Goal: Task Accomplishment & Management: Manage account settings

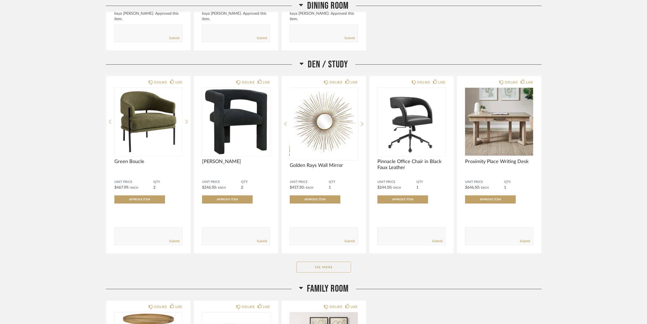
scroll to position [442, 0]
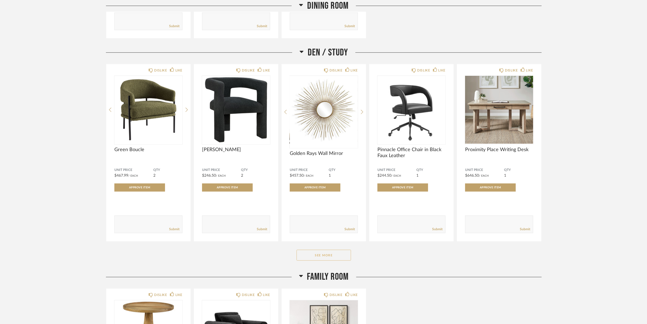
click at [327, 257] on button "See More" at bounding box center [323, 255] width 54 height 11
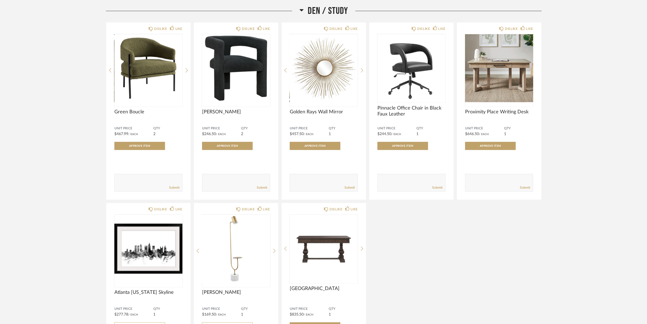
scroll to position [476, 0]
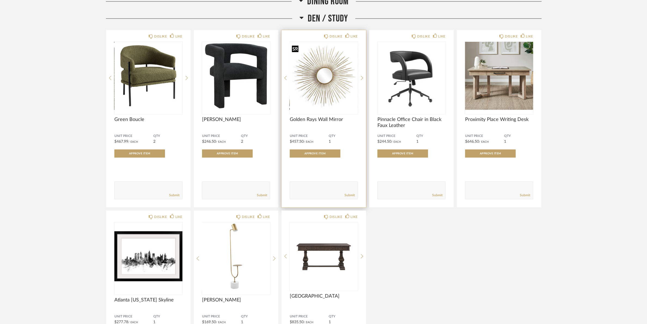
click at [323, 89] on img "0" at bounding box center [324, 76] width 68 height 68
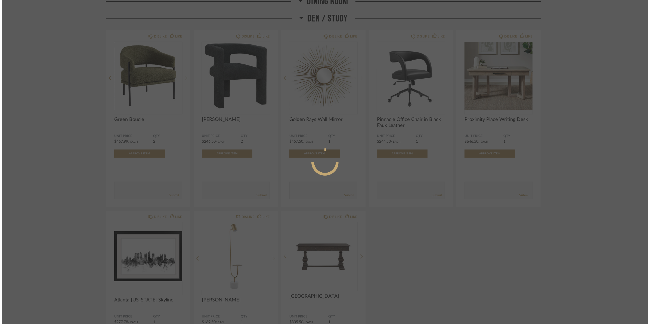
scroll to position [0, 0]
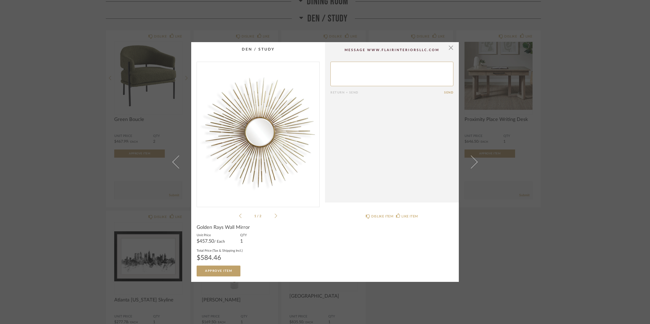
click at [275, 218] on icon at bounding box center [276, 216] width 2 height 5
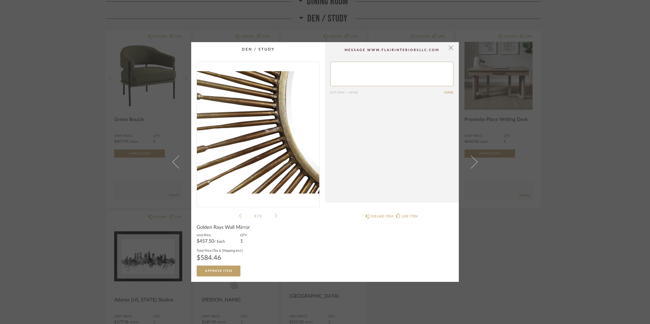
click at [275, 218] on icon at bounding box center [276, 216] width 2 height 5
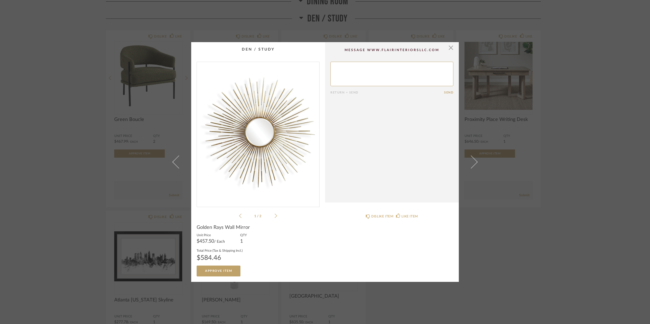
click at [275, 218] on icon at bounding box center [276, 216] width 2 height 5
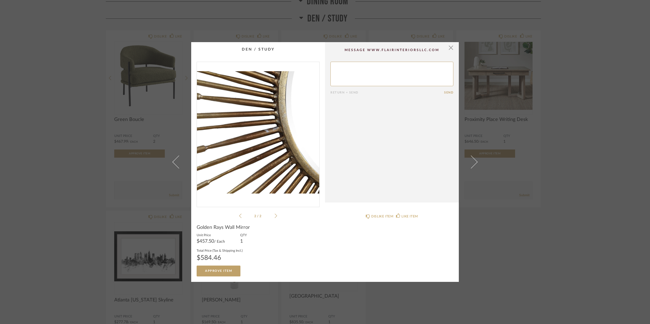
click at [275, 218] on icon at bounding box center [276, 216] width 2 height 5
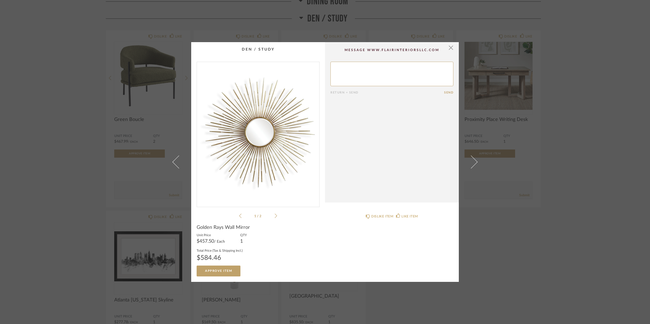
click at [275, 218] on icon at bounding box center [276, 216] width 2 height 5
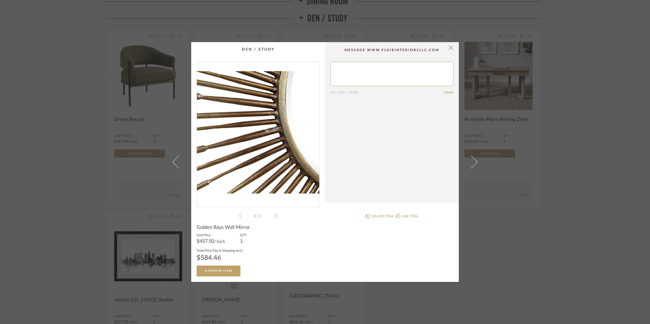
click at [275, 215] on icon at bounding box center [276, 216] width 2 height 5
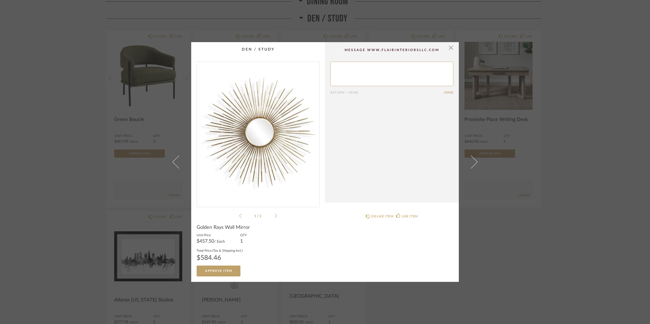
click at [275, 217] on icon at bounding box center [276, 216] width 2 height 5
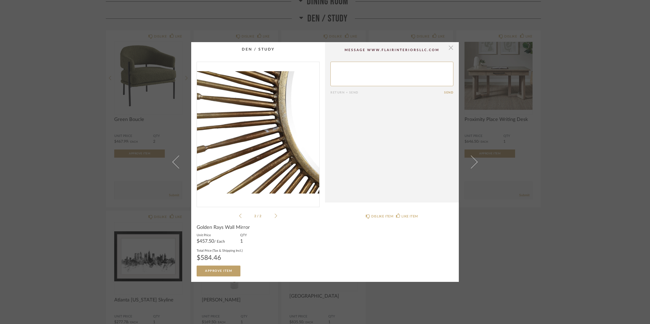
click at [448, 49] on span "button" at bounding box center [451, 47] width 11 height 11
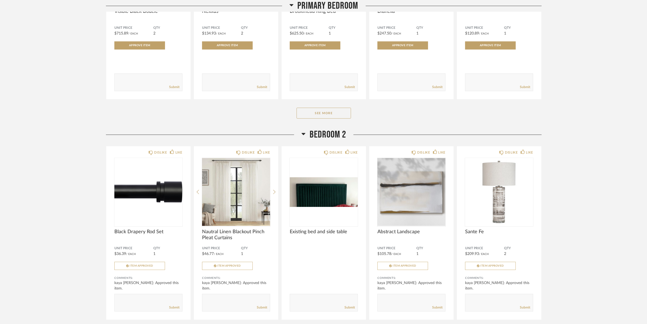
scroll to position [2007, 0]
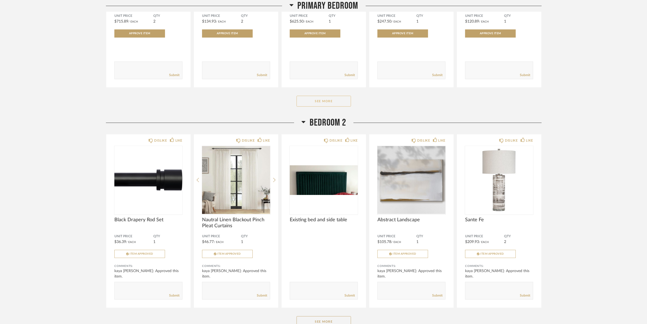
click at [323, 107] on button "See More" at bounding box center [323, 101] width 54 height 11
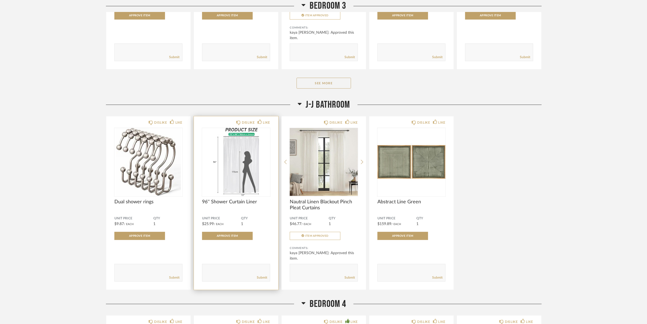
scroll to position [2857, 0]
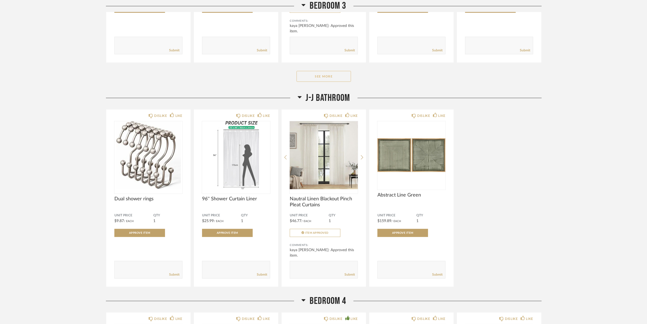
click at [312, 82] on button "See More" at bounding box center [323, 76] width 54 height 11
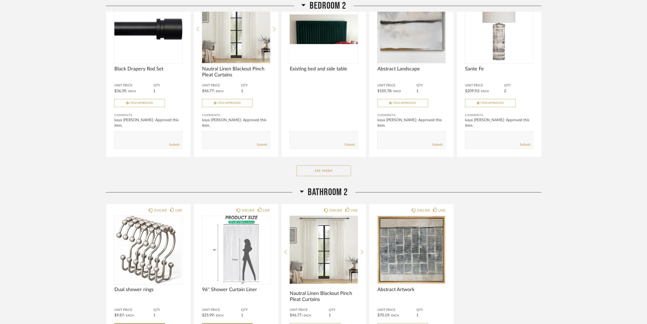
scroll to position [2313, 0]
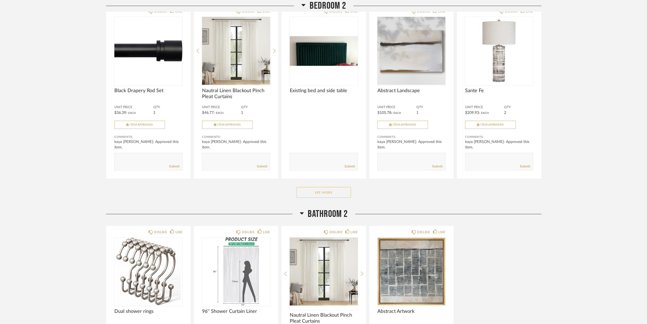
click at [326, 198] on button "See More" at bounding box center [323, 192] width 54 height 11
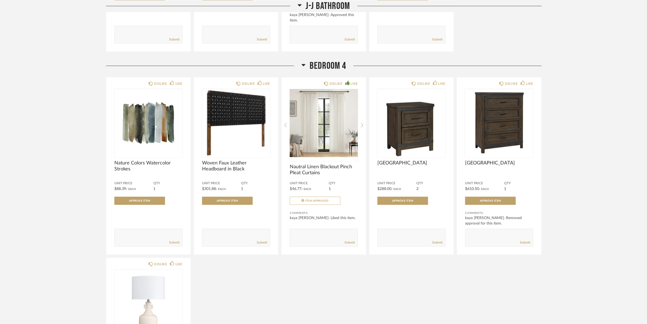
scroll to position [3469, 0]
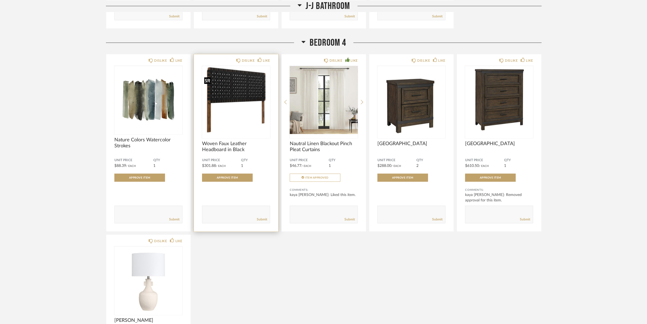
click at [229, 112] on img "0" at bounding box center [236, 100] width 68 height 68
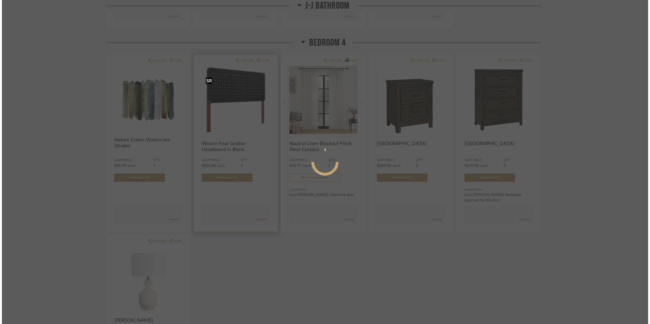
scroll to position [0, 0]
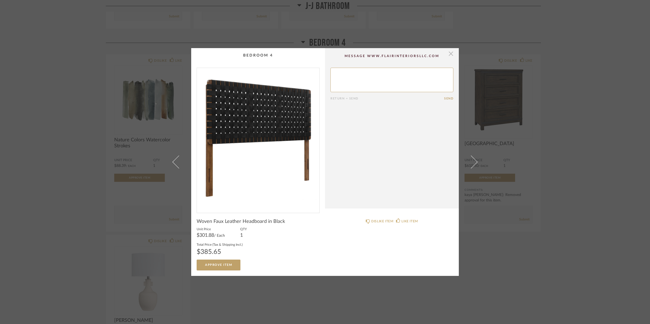
click at [448, 55] on span "button" at bounding box center [451, 53] width 11 height 11
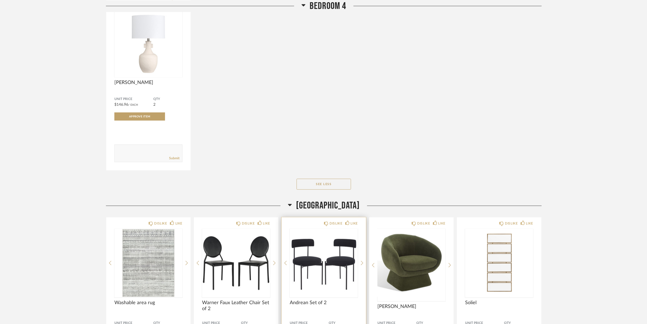
scroll to position [2653, 0]
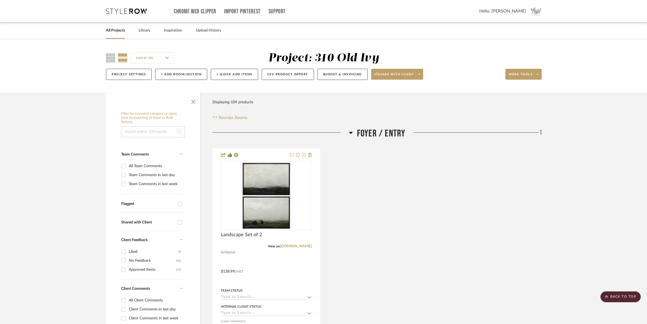
scroll to position [4728, 0]
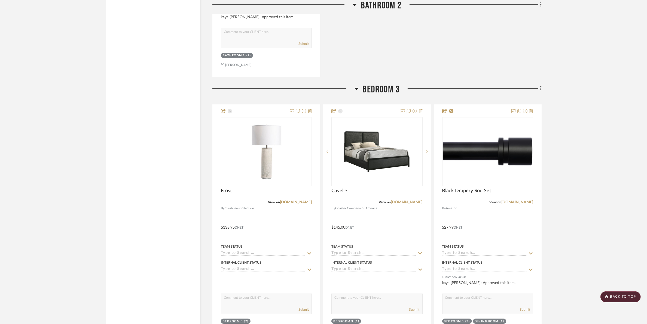
click at [622, 297] on scroll-to-top-button "BACK TO TOP" at bounding box center [620, 297] width 40 height 11
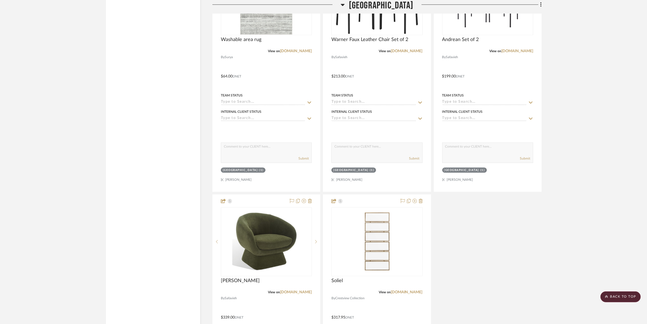
scroll to position [6701, 0]
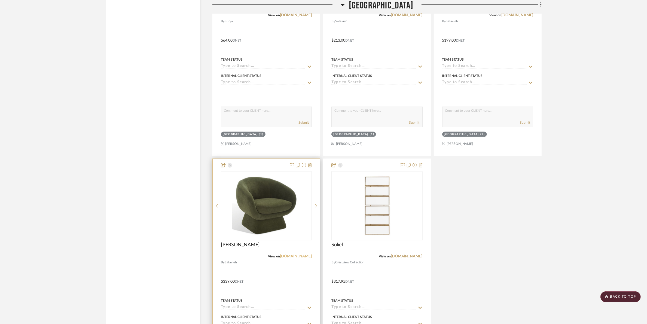
click at [300, 258] on link "safavieh.com" at bounding box center [296, 257] width 32 height 4
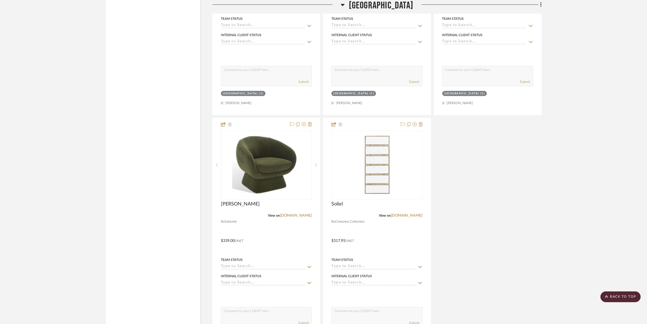
scroll to position [6735, 0]
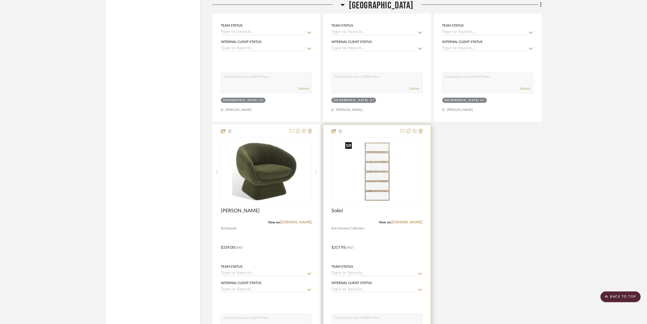
click at [375, 180] on img "0" at bounding box center [377, 172] width 68 height 68
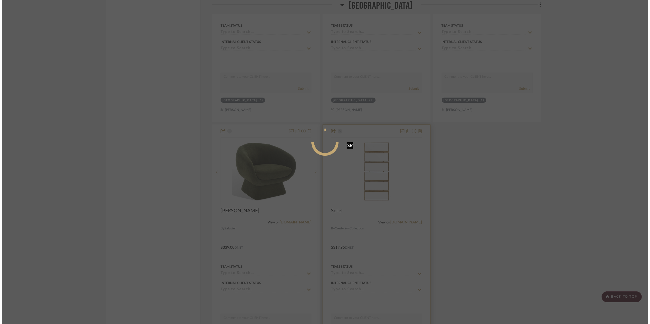
scroll to position [0, 0]
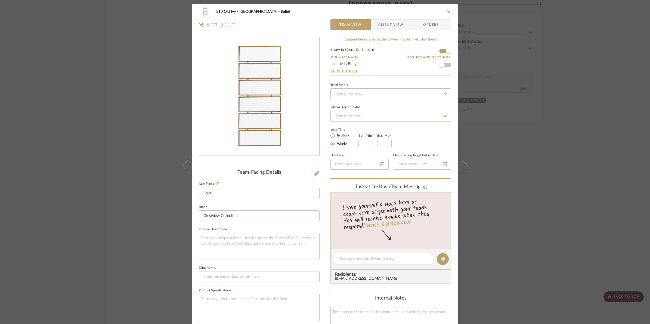
click at [448, 10] on icon "close" at bounding box center [449, 12] width 4 height 4
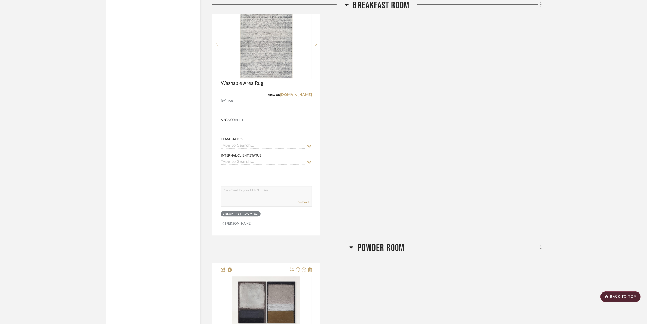
scroll to position [1633, 0]
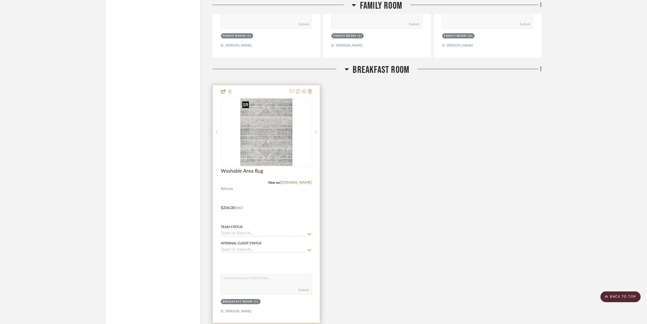
click at [0, 0] on img at bounding box center [0, 0] width 0 height 0
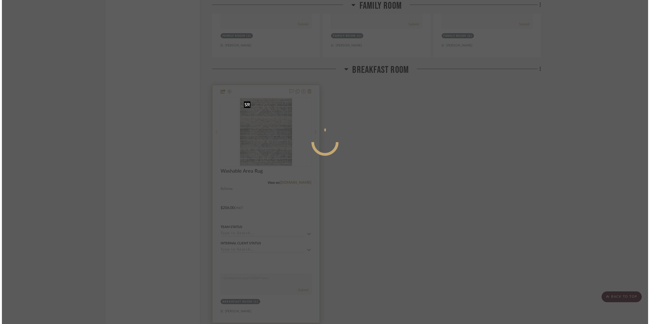
scroll to position [0, 0]
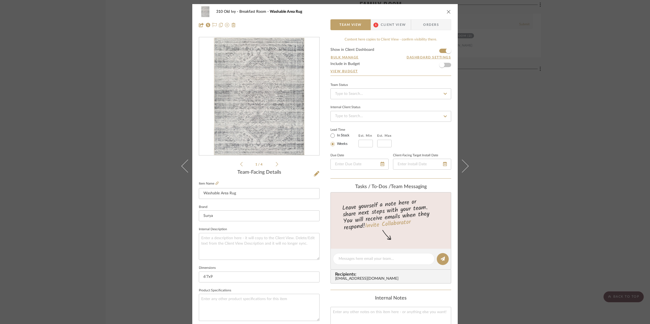
click at [276, 164] on icon at bounding box center [277, 164] width 2 height 5
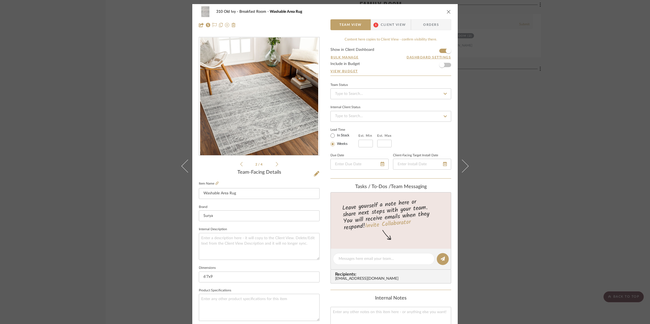
click at [276, 164] on icon at bounding box center [277, 164] width 2 height 5
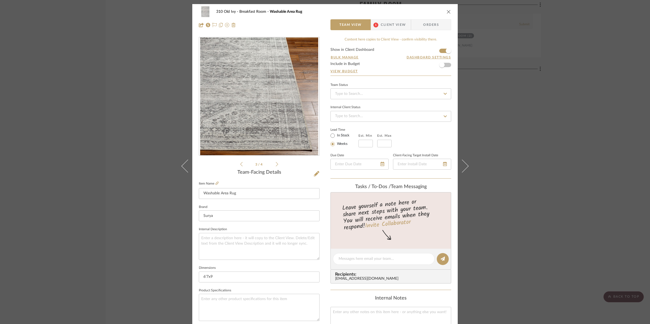
click at [276, 164] on icon at bounding box center [277, 164] width 2 height 5
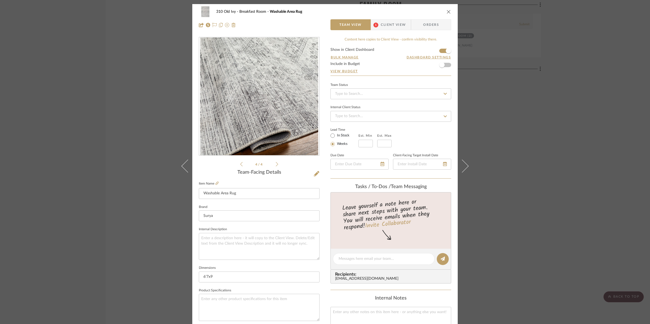
click at [276, 164] on icon at bounding box center [277, 164] width 2 height 5
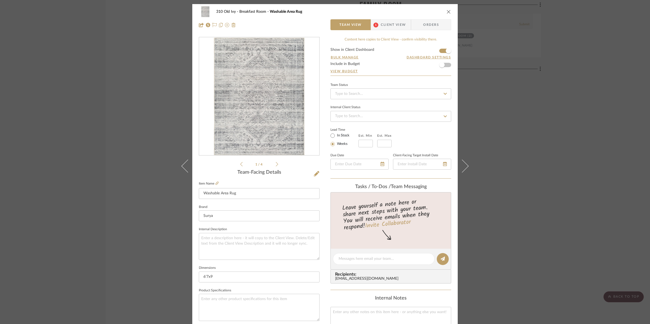
click at [447, 11] on icon "close" at bounding box center [449, 12] width 4 height 4
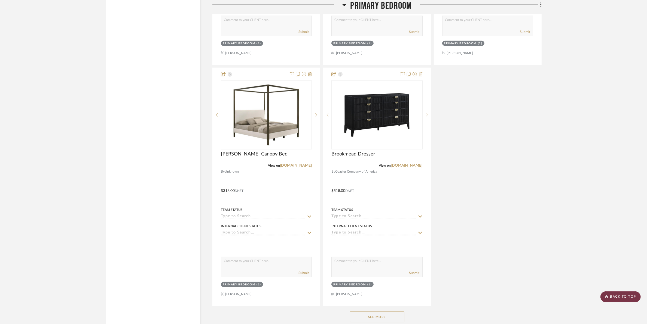
scroll to position [2551, 0]
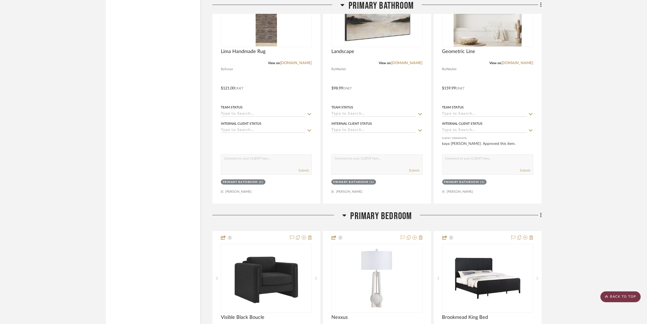
click at [622, 297] on scroll-to-top-button "BACK TO TOP" at bounding box center [620, 297] width 40 height 11
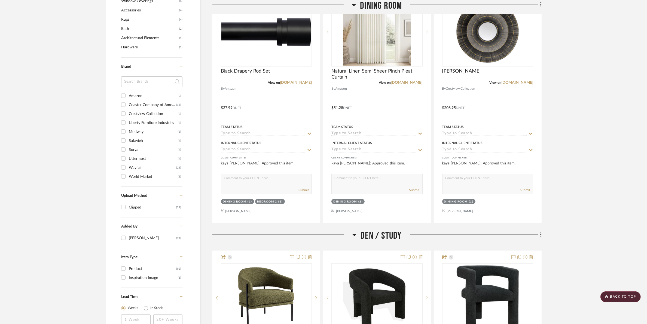
scroll to position [0, 0]
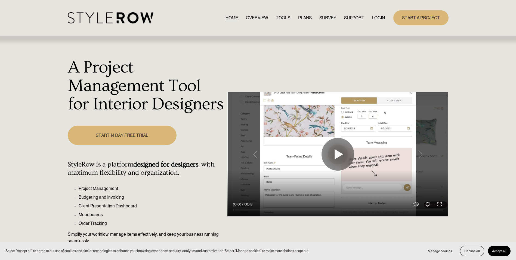
click at [378, 19] on link "LOGIN" at bounding box center [378, 17] width 13 height 7
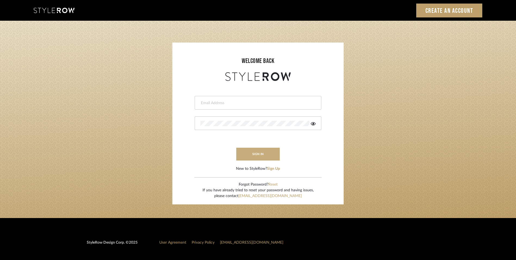
type input "katie@flairinteriorsllc.com"
click at [258, 156] on button "sign in" at bounding box center [258, 153] width 44 height 13
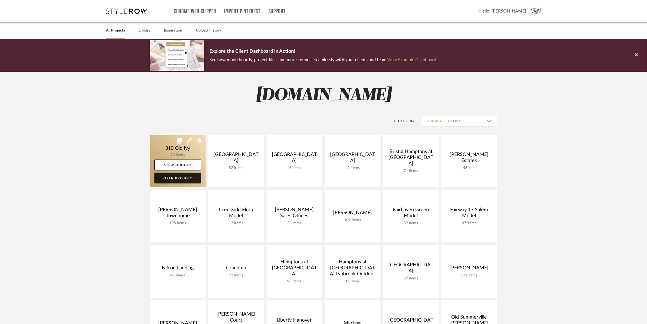
click at [180, 176] on link "Open Project" at bounding box center [177, 178] width 47 height 11
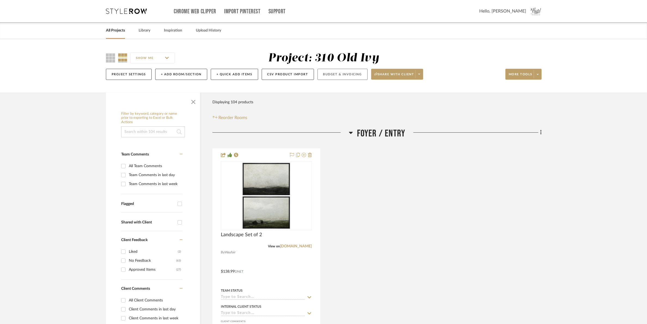
click at [352, 73] on button "Budget & Invoicing" at bounding box center [342, 74] width 50 height 11
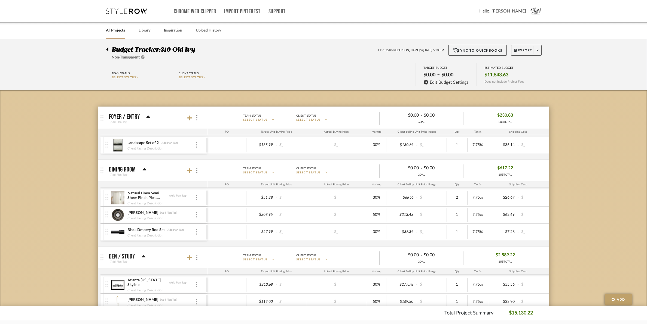
click at [193, 168] on div at bounding box center [193, 170] width 12 height 7
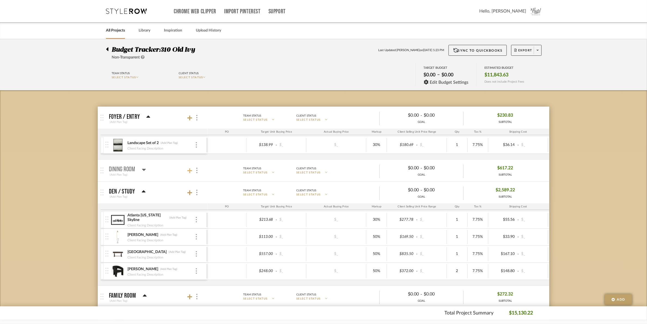
click at [189, 171] on icon at bounding box center [189, 170] width 5 height 5
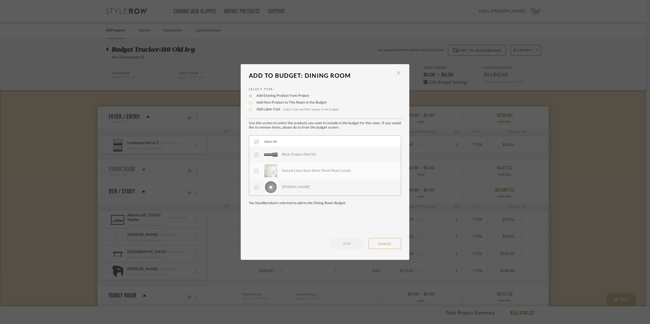
click at [396, 72] on span "button" at bounding box center [398, 72] width 11 height 11
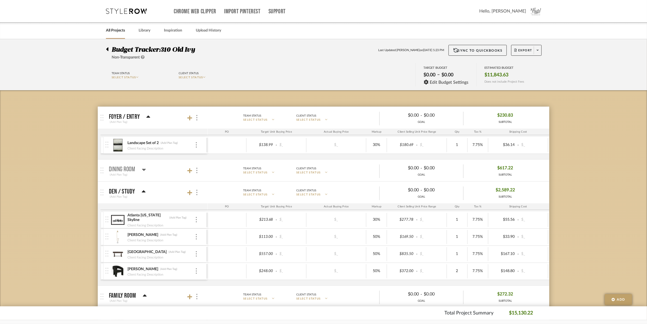
scroll to position [102, 0]
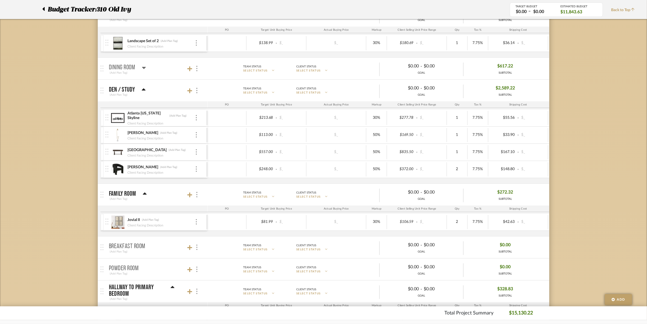
click at [190, 95] on mat-panel-title "Den / Study (Add Plan Tag)" at bounding box center [157, 90] width 96 height 13
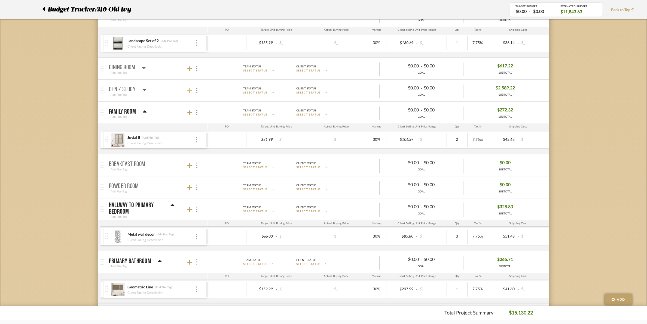
click at [190, 93] on icon at bounding box center [189, 90] width 5 height 5
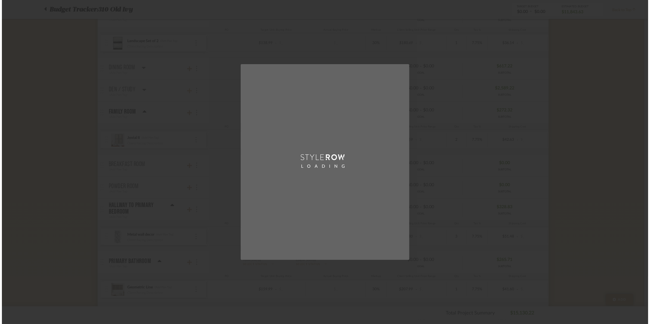
scroll to position [0, 0]
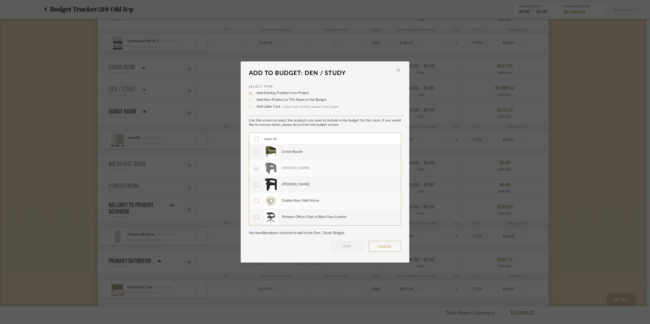
click at [255, 138] on icon at bounding box center [257, 139] width 4 height 4
click at [255, 153] on icon at bounding box center [257, 152] width 4 height 4
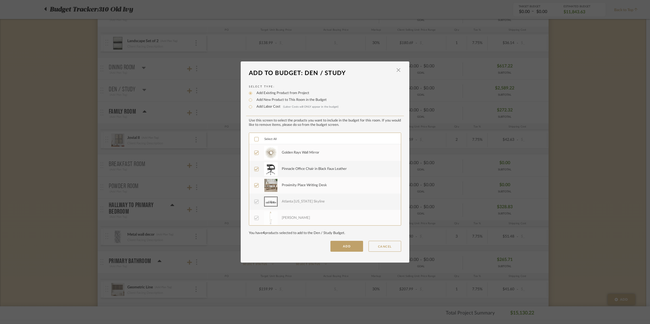
scroll to position [65, 0]
click at [340, 248] on button "ADD" at bounding box center [347, 246] width 33 height 11
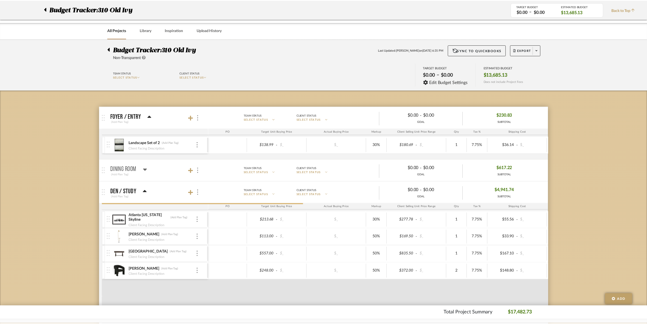
scroll to position [102, 0]
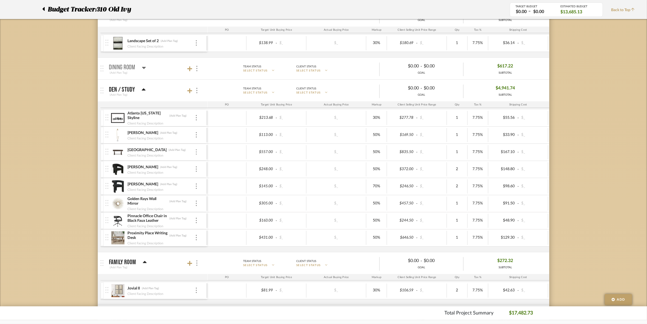
click at [196, 151] on img at bounding box center [196, 151] width 1 height 5
click at [207, 193] on span "Remove Item" at bounding box center [223, 193] width 34 height 5
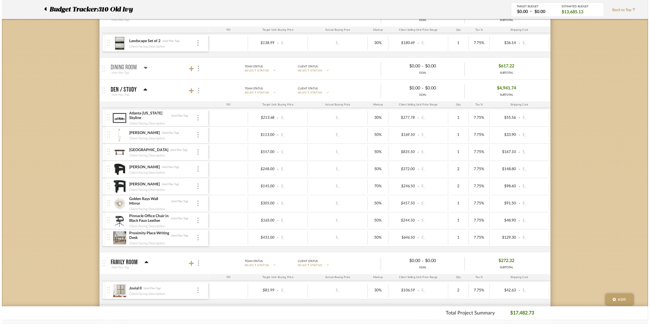
scroll to position [0, 0]
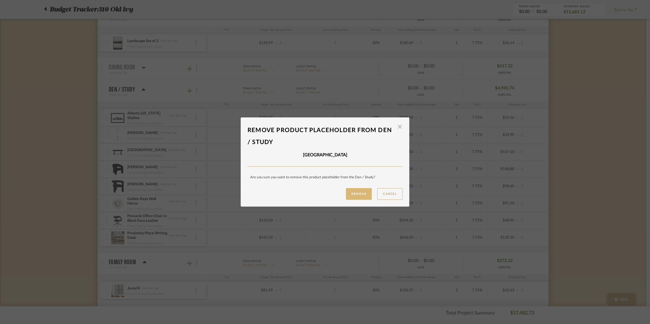
click at [357, 197] on button "Remove" at bounding box center [359, 194] width 26 height 12
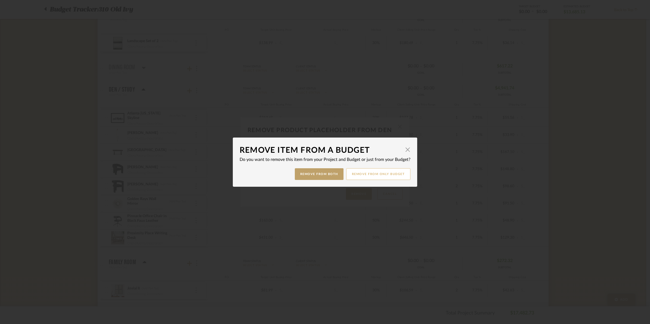
click at [365, 176] on button "Remove from only Budget" at bounding box center [378, 174] width 64 height 12
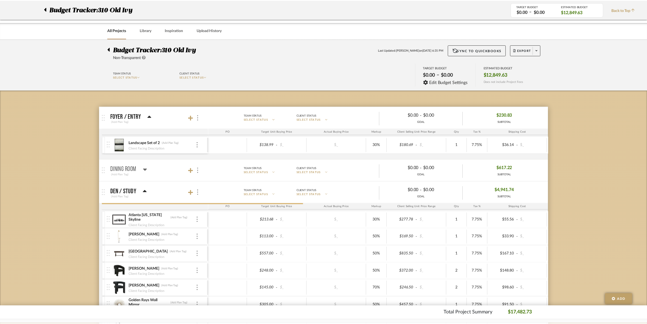
scroll to position [102, 0]
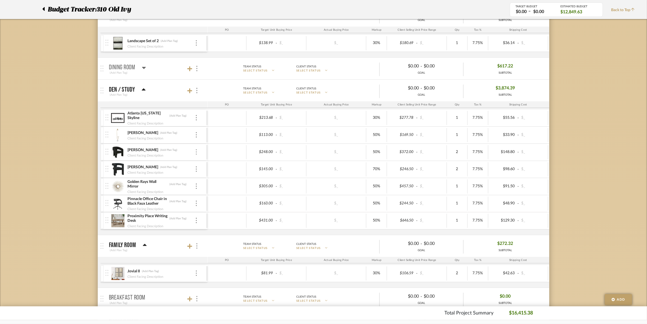
click at [197, 151] on div at bounding box center [196, 152] width 3 height 6
click at [209, 192] on span "Remove Item" at bounding box center [223, 193] width 34 height 5
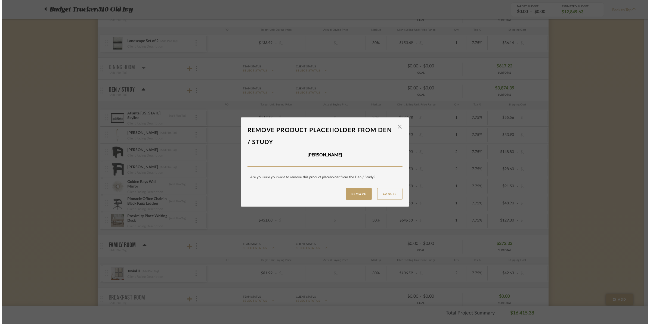
scroll to position [0, 0]
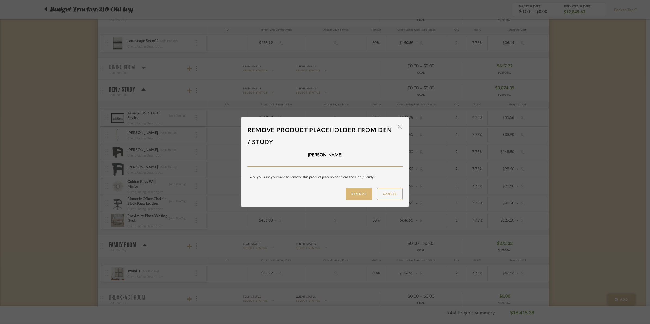
click at [347, 193] on button "Remove" at bounding box center [359, 194] width 26 height 12
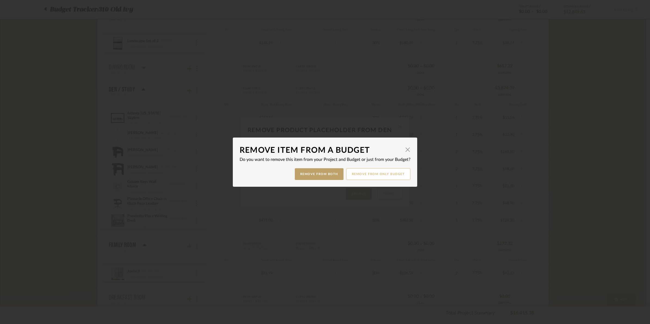
click at [358, 176] on button "Remove from only Budget" at bounding box center [378, 174] width 64 height 12
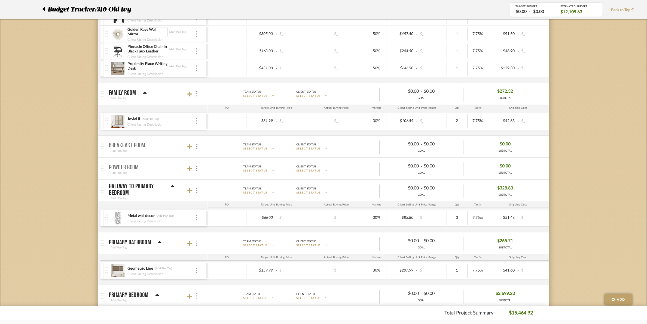
scroll to position [238, 0]
click at [188, 94] on icon at bounding box center [189, 93] width 5 height 5
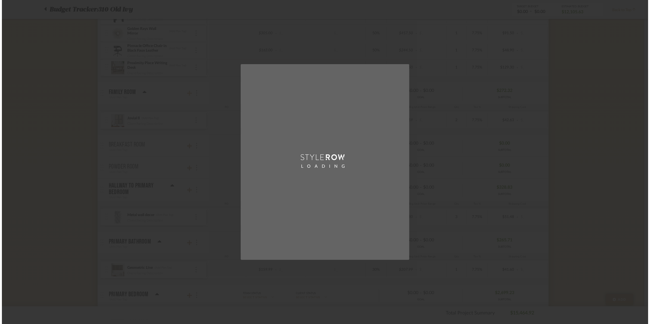
scroll to position [0, 0]
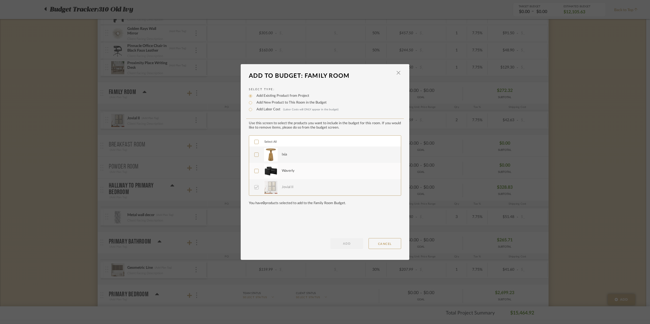
click at [256, 140] on icon at bounding box center [257, 142] width 4 height 4
click at [339, 245] on button "ADD" at bounding box center [347, 243] width 33 height 11
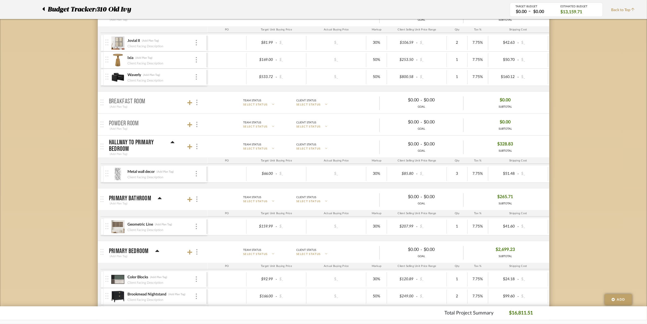
scroll to position [340, 0]
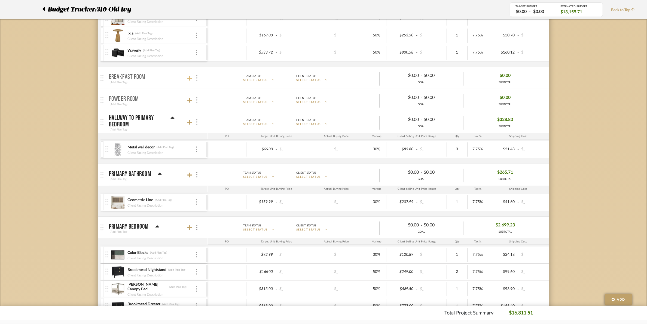
click at [190, 81] on icon at bounding box center [189, 78] width 5 height 5
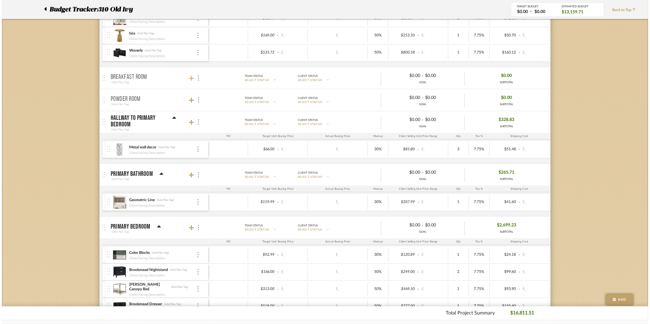
scroll to position [0, 0]
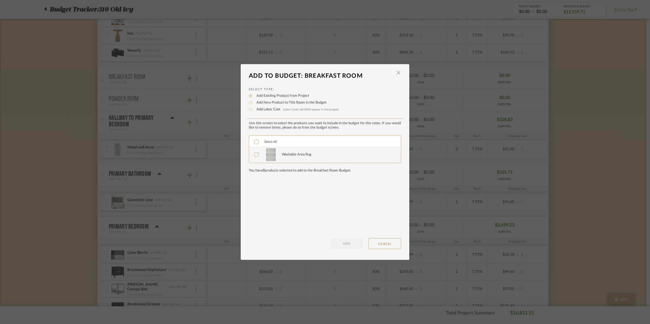
click at [253, 138] on div "Select All" at bounding box center [325, 141] width 152 height 11
click at [256, 142] on icon at bounding box center [257, 142] width 4 height 4
click at [347, 245] on button "ADD" at bounding box center [347, 243] width 33 height 11
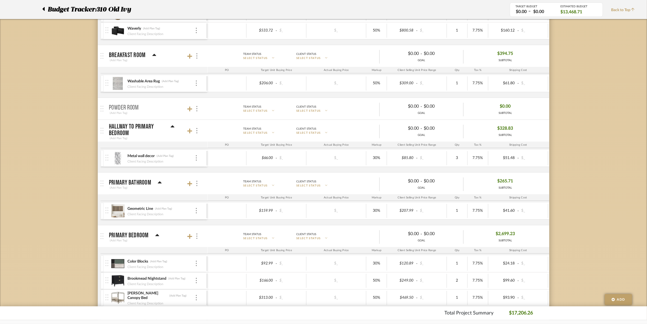
scroll to position [374, 0]
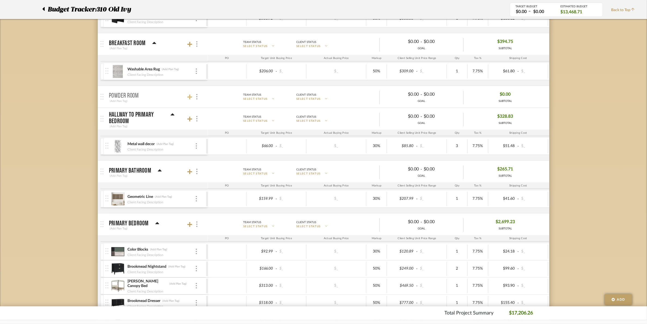
click at [189, 99] on icon at bounding box center [189, 97] width 5 height 5
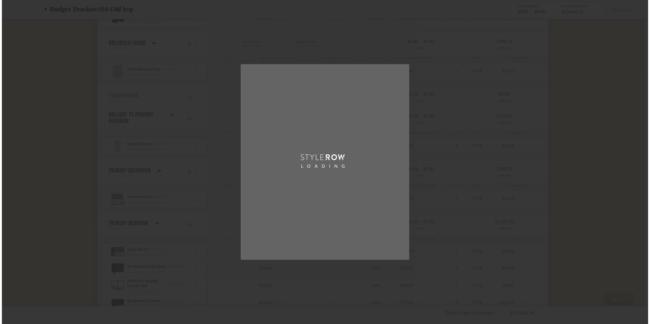
scroll to position [0, 0]
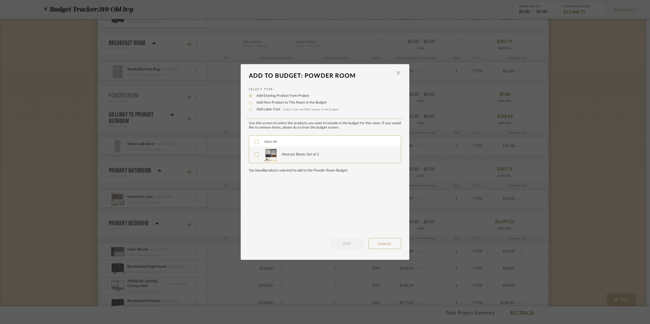
click at [254, 141] on div at bounding box center [256, 142] width 4 height 4
click at [350, 244] on button "ADD" at bounding box center [347, 243] width 33 height 11
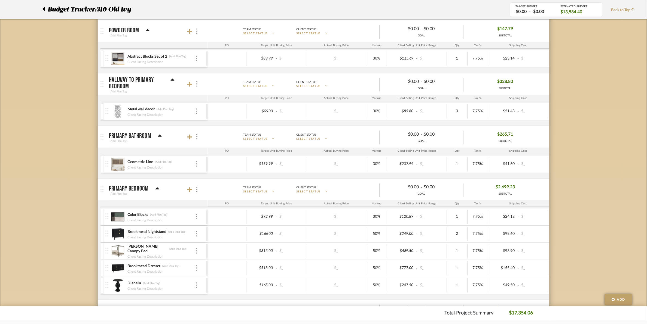
scroll to position [476, 0]
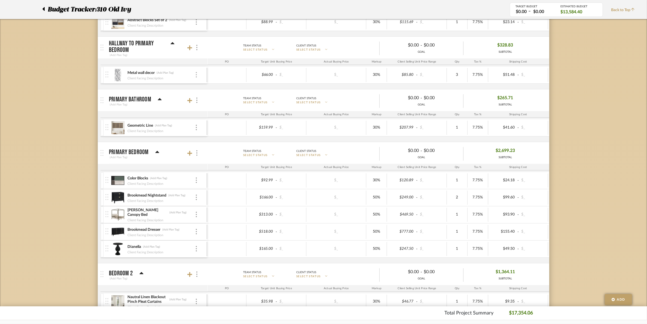
click at [195, 78] on div at bounding box center [196, 75] width 3 height 6
click at [214, 119] on span "Remove Item" at bounding box center [223, 117] width 34 height 5
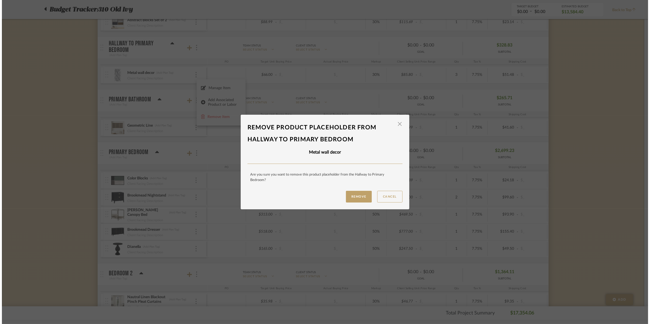
scroll to position [0, 0]
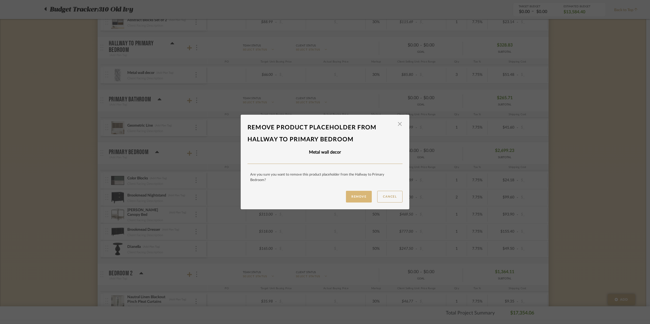
click at [352, 200] on button "Remove" at bounding box center [359, 197] width 26 height 12
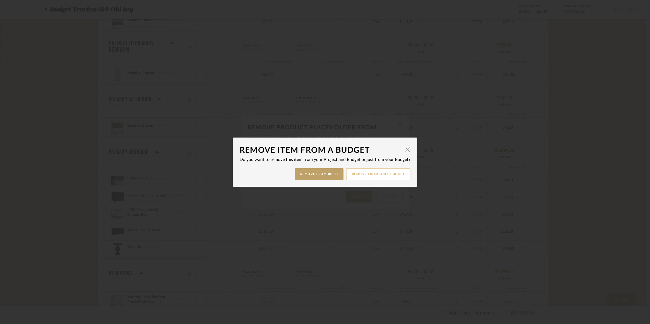
click at [355, 173] on button "Remove from only Budget" at bounding box center [378, 174] width 64 height 12
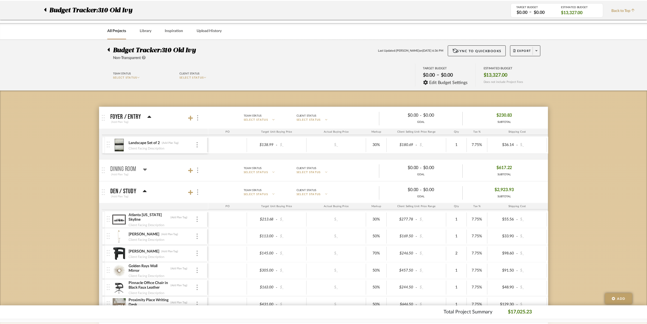
scroll to position [476, 0]
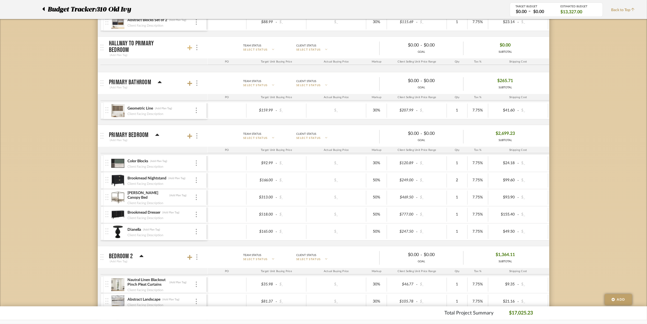
click at [191, 50] on icon at bounding box center [189, 47] width 5 height 5
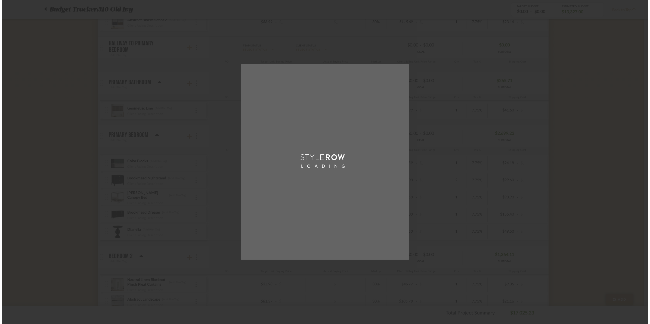
scroll to position [0, 0]
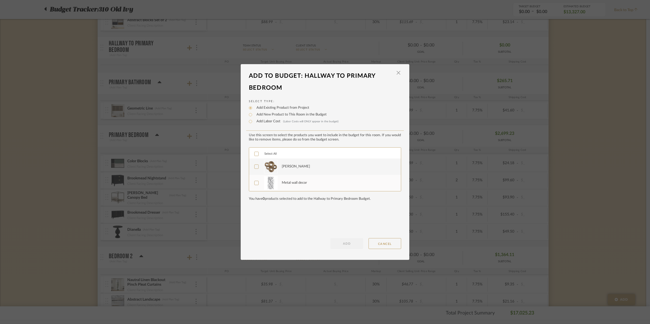
click at [257, 165] on div at bounding box center [256, 167] width 4 height 4
click at [356, 244] on button "ADD" at bounding box center [347, 243] width 33 height 11
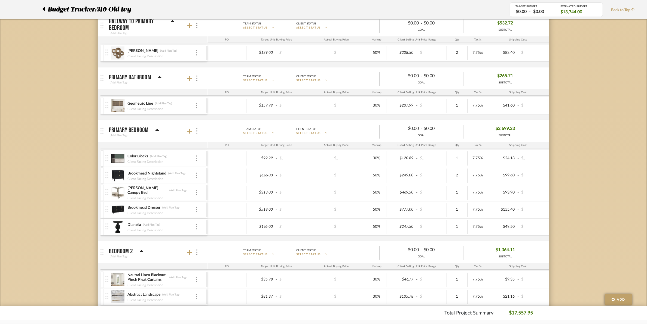
scroll to position [510, 0]
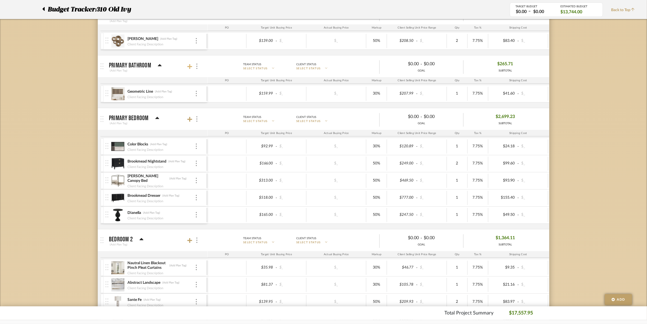
click at [191, 67] on icon at bounding box center [189, 66] width 5 height 5
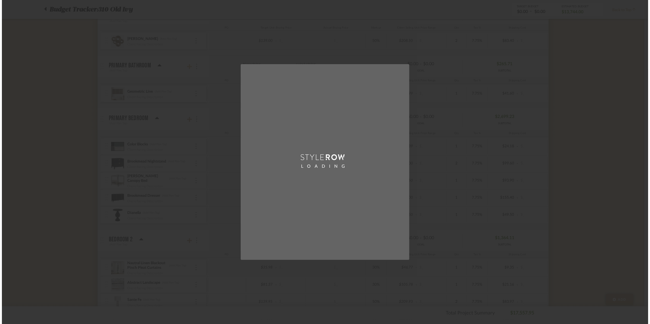
scroll to position [0, 0]
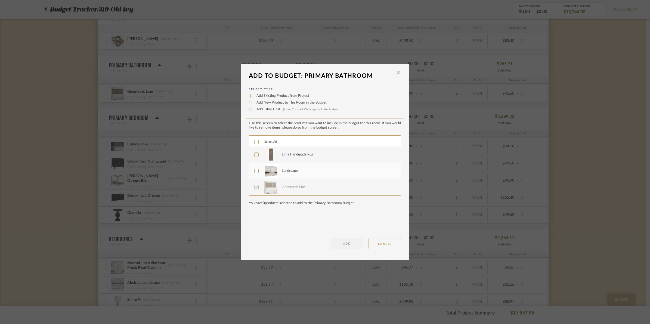
click at [255, 171] on icon at bounding box center [257, 171] width 4 height 4
drag, startPoint x: 254, startPoint y: 154, endPoint x: 288, endPoint y: 188, distance: 48.3
click at [255, 154] on icon at bounding box center [257, 155] width 4 height 4
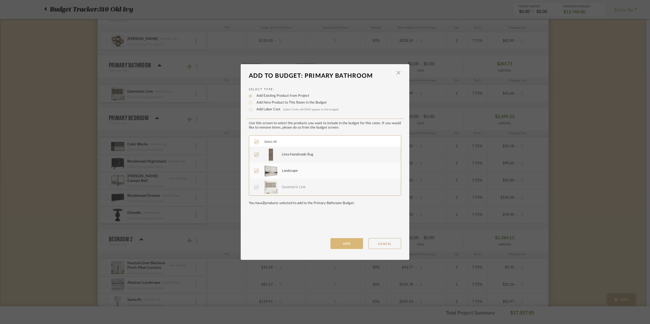
click at [334, 243] on button "ADD" at bounding box center [347, 243] width 33 height 11
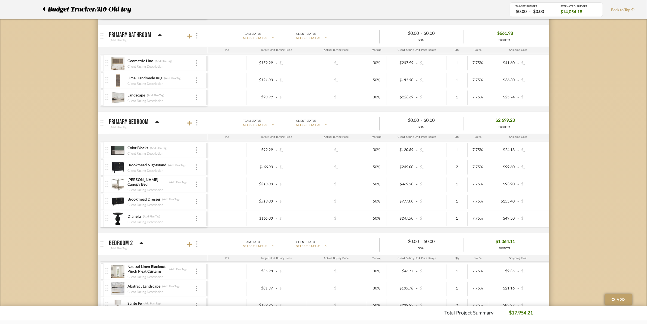
scroll to position [578, 0]
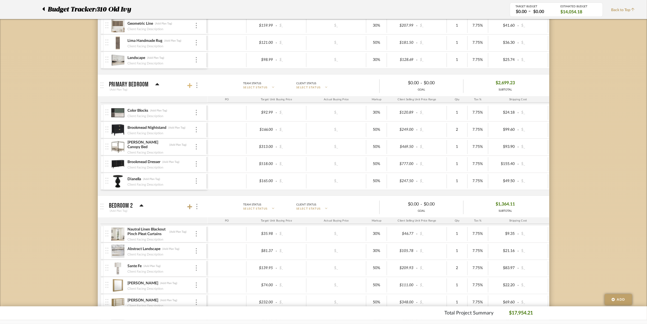
click at [191, 88] on icon at bounding box center [189, 85] width 5 height 5
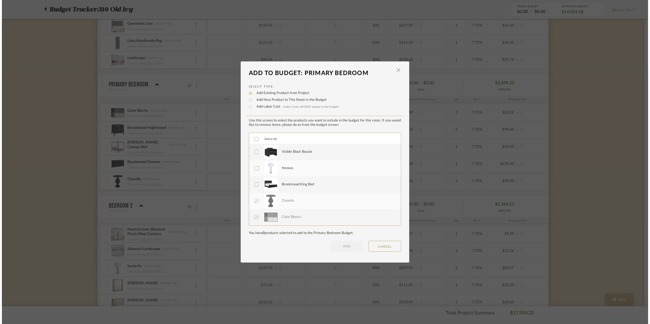
scroll to position [0, 0]
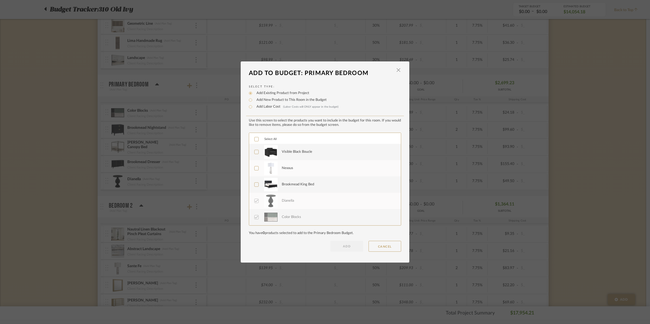
click at [255, 139] on icon at bounding box center [257, 139] width 4 height 4
click at [342, 247] on button "ADD" at bounding box center [347, 246] width 33 height 11
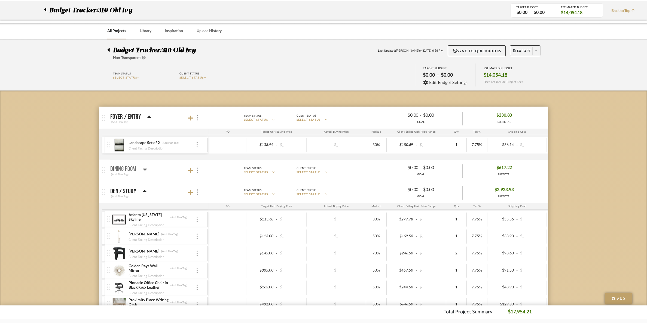
scroll to position [578, 0]
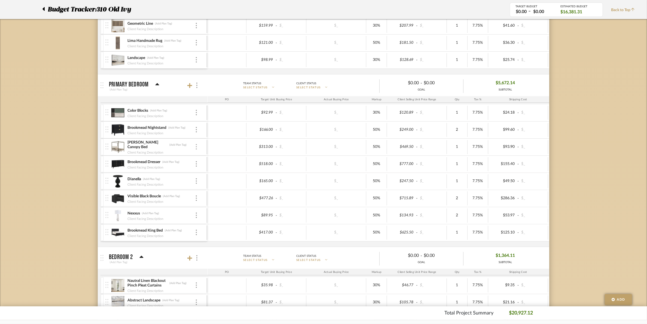
click at [196, 150] on img at bounding box center [196, 146] width 1 height 5
click at [213, 191] on span "Remove Item" at bounding box center [223, 189] width 34 height 5
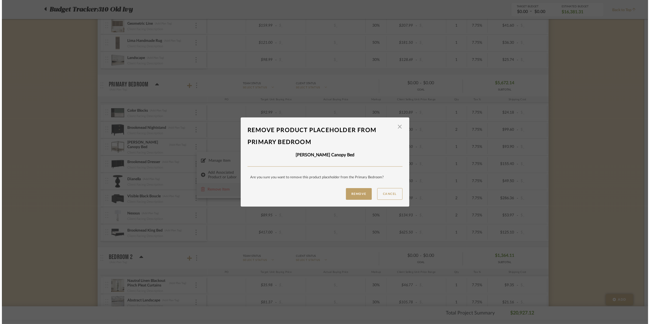
scroll to position [0, 0]
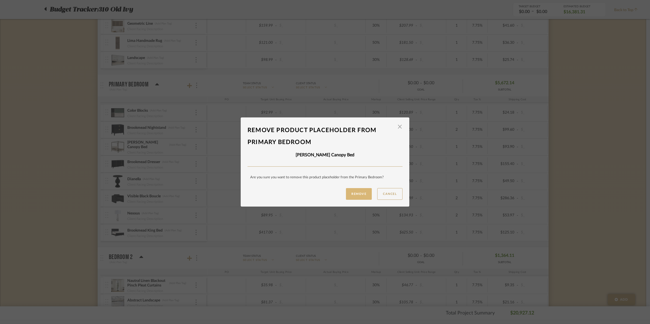
click at [346, 198] on button "Remove" at bounding box center [359, 194] width 26 height 12
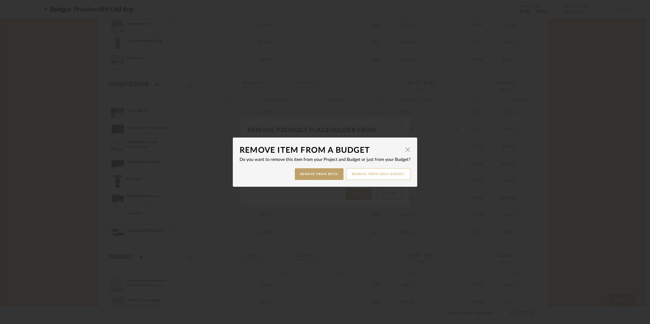
click at [358, 173] on button "Remove from only Budget" at bounding box center [378, 174] width 64 height 12
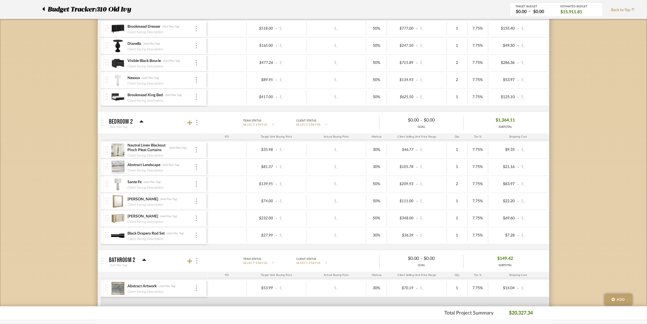
scroll to position [714, 0]
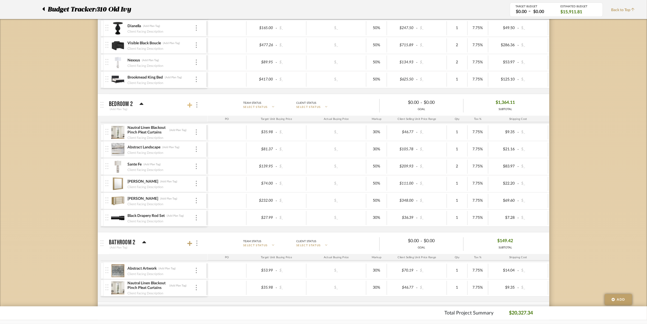
click at [189, 108] on icon at bounding box center [189, 105] width 5 height 5
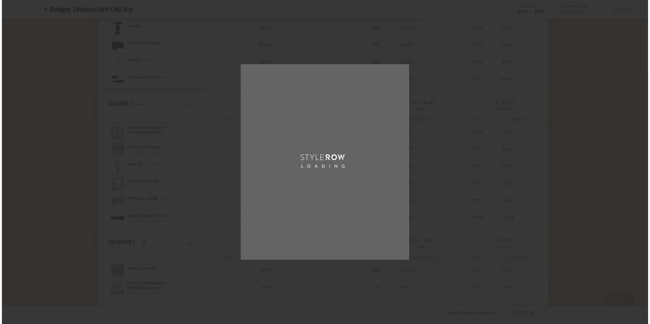
scroll to position [0, 0]
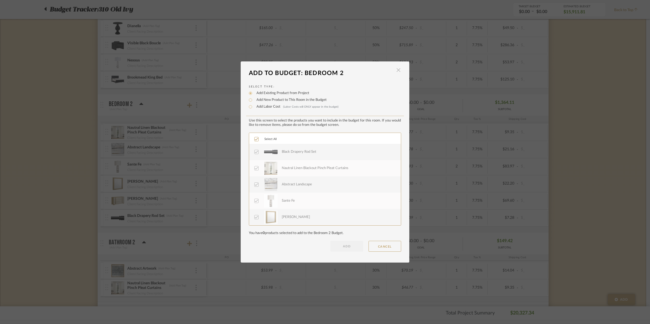
click at [396, 71] on span "button" at bounding box center [398, 70] width 11 height 11
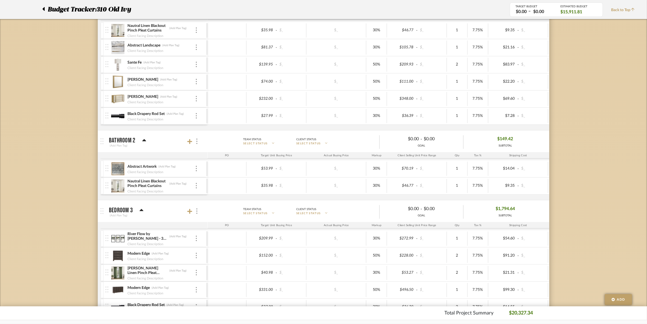
scroll to position [850, 0]
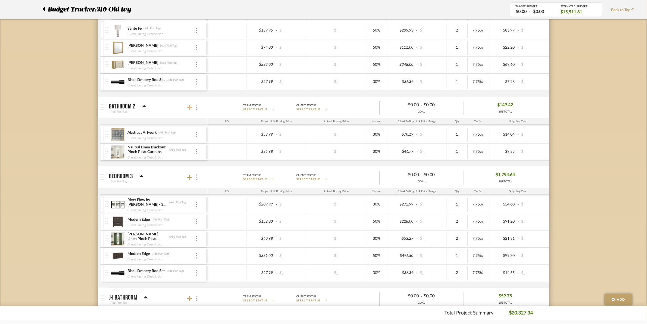
click at [191, 110] on icon at bounding box center [189, 107] width 5 height 5
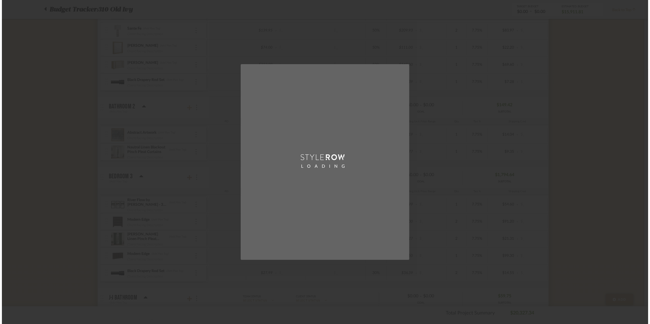
scroll to position [0, 0]
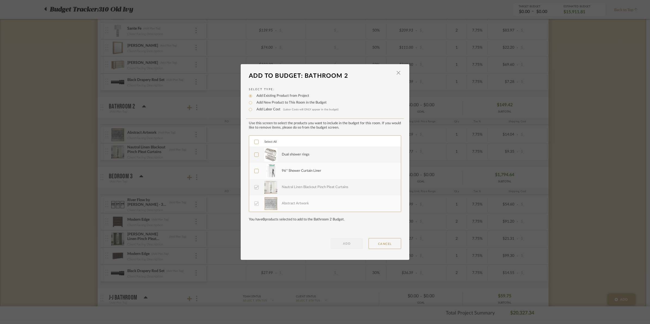
click at [255, 140] on icon at bounding box center [257, 142] width 4 height 4
drag, startPoint x: 350, startPoint y: 243, endPoint x: 198, endPoint y: 168, distance: 170.1
click at [350, 243] on button "ADD" at bounding box center [347, 243] width 33 height 11
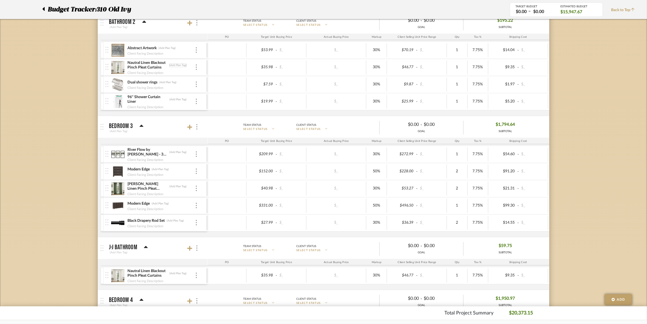
scroll to position [952, 0]
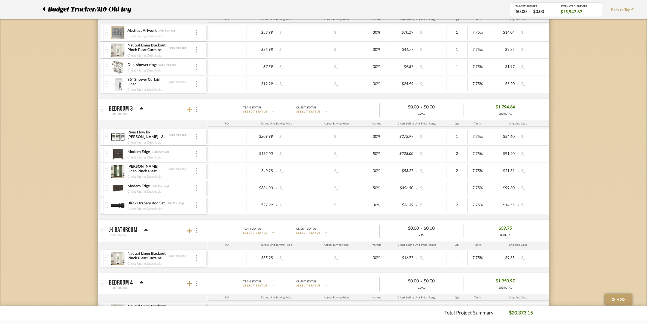
click at [188, 112] on icon at bounding box center [189, 109] width 5 height 5
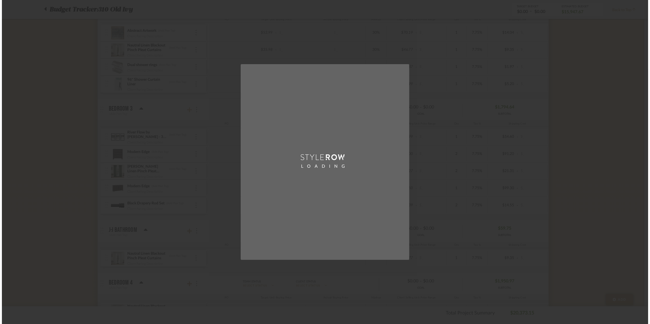
scroll to position [0, 0]
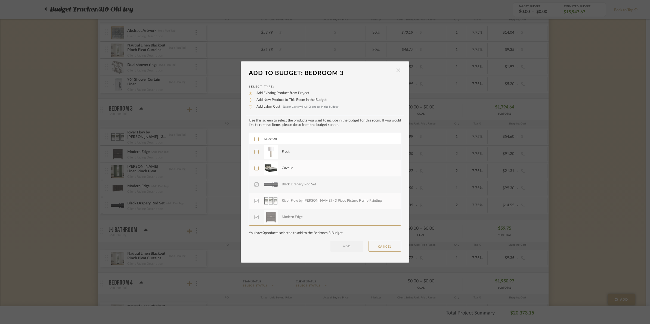
click at [255, 139] on icon at bounding box center [257, 139] width 4 height 3
click at [344, 246] on button "ADD" at bounding box center [347, 246] width 33 height 11
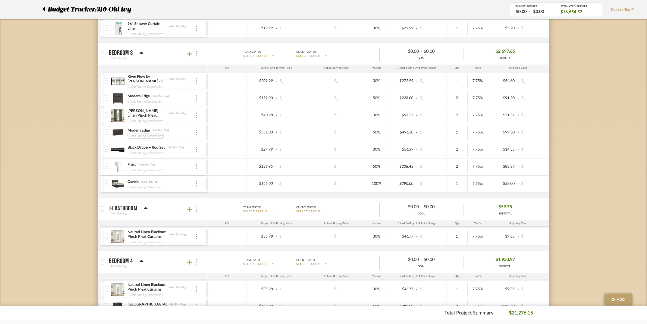
scroll to position [1088, 0]
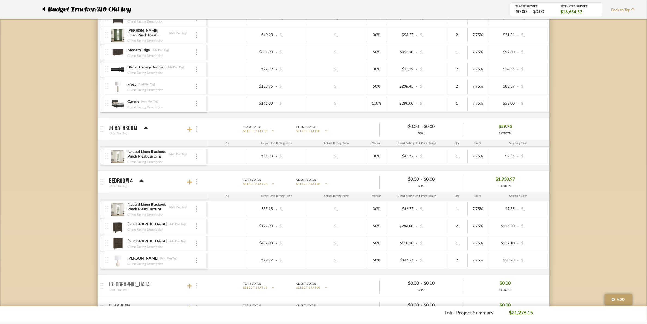
click at [190, 132] on icon at bounding box center [189, 129] width 5 height 5
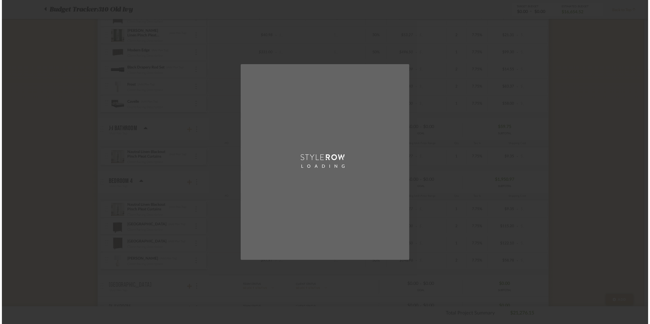
scroll to position [0, 0]
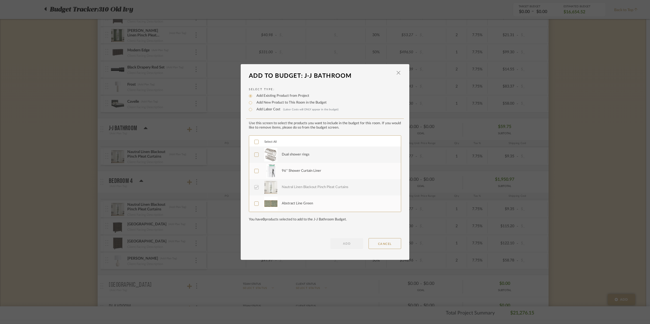
click at [255, 140] on icon at bounding box center [257, 142] width 4 height 4
click at [350, 241] on button "ADD" at bounding box center [347, 243] width 33 height 11
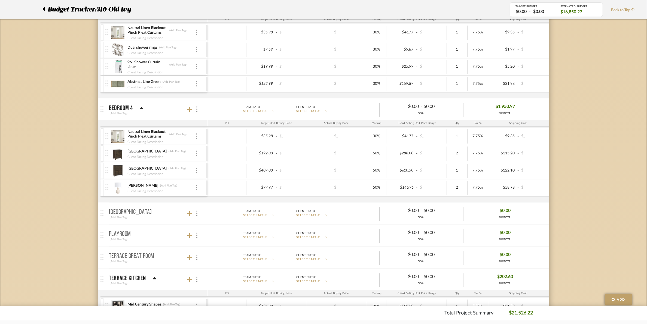
scroll to position [1224, 0]
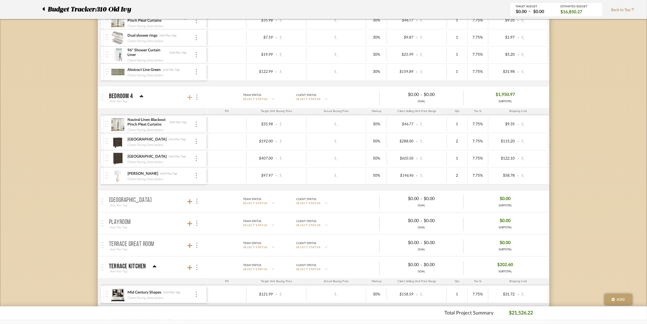
click at [190, 99] on icon at bounding box center [189, 97] width 5 height 5
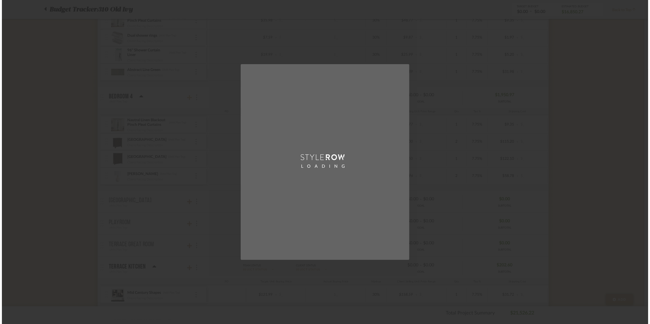
scroll to position [0, 0]
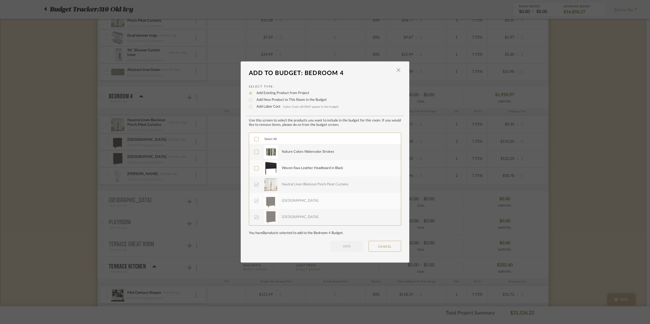
click at [255, 140] on icon at bounding box center [257, 139] width 4 height 3
click at [336, 248] on button "ADD" at bounding box center [347, 246] width 33 height 11
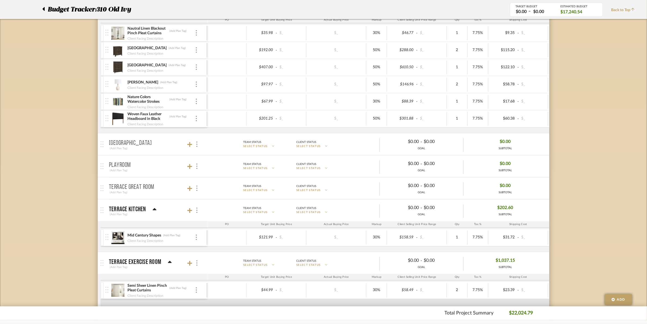
scroll to position [1361, 0]
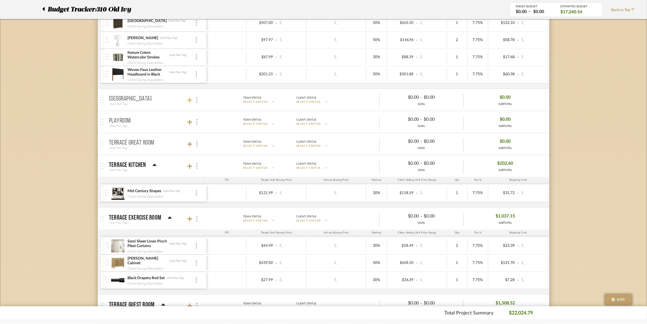
click at [188, 103] on icon at bounding box center [189, 100] width 5 height 5
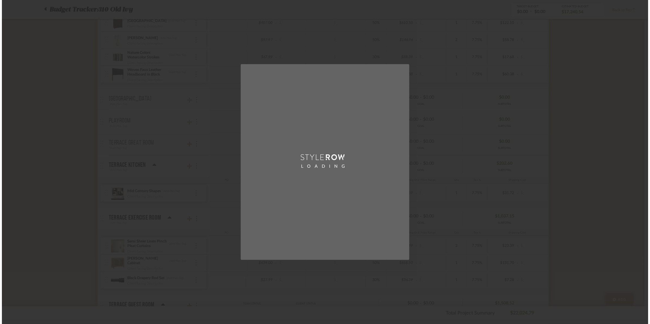
scroll to position [0, 0]
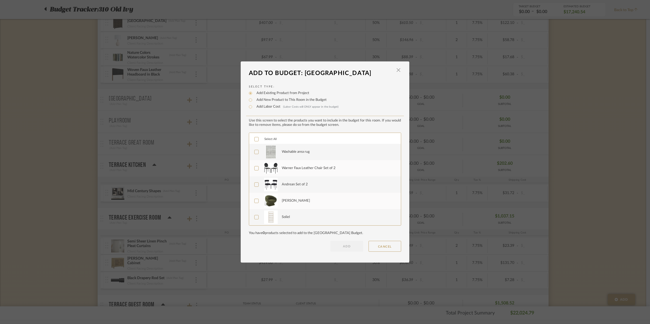
click at [255, 139] on icon at bounding box center [257, 139] width 4 height 4
click at [255, 184] on icon at bounding box center [257, 185] width 4 height 4
click at [336, 247] on button "ADD" at bounding box center [347, 246] width 33 height 11
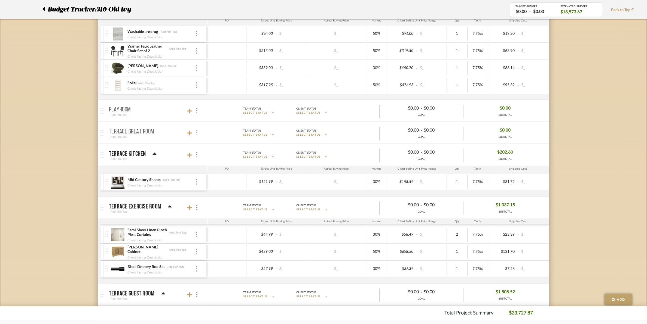
scroll to position [1463, 0]
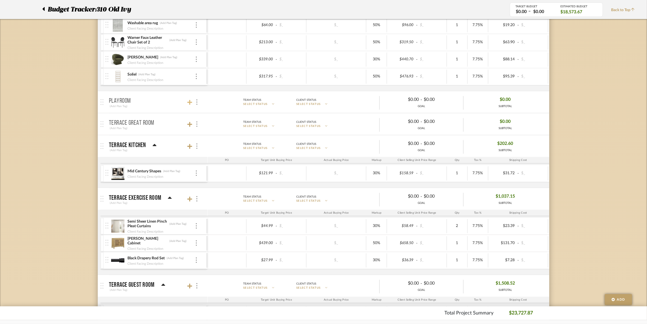
click at [191, 105] on icon at bounding box center [189, 102] width 5 height 5
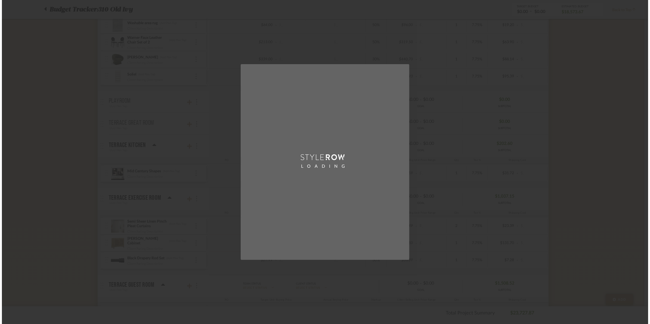
scroll to position [0, 0]
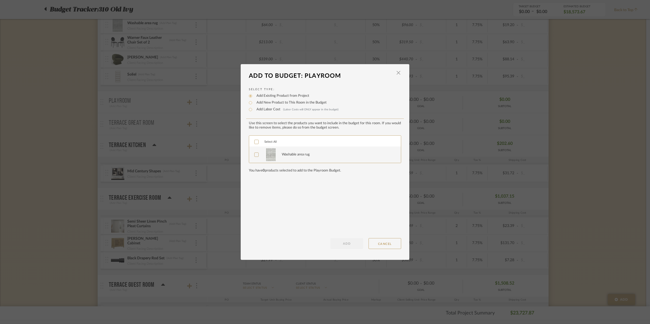
click at [257, 140] on label "Select All" at bounding box center [265, 142] width 23 height 5
click at [337, 243] on button "ADD" at bounding box center [347, 243] width 33 height 11
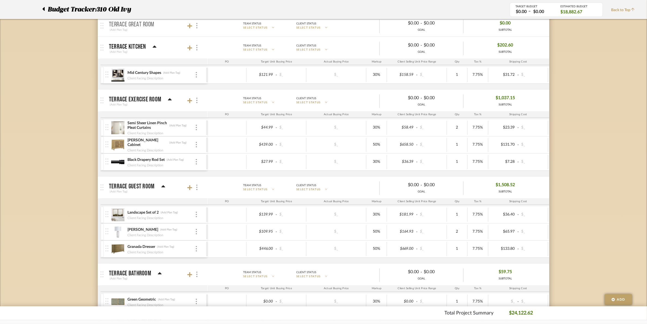
scroll to position [1633, 0]
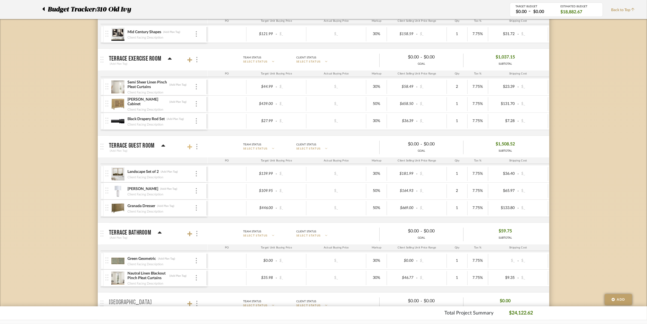
click at [191, 150] on icon at bounding box center [189, 146] width 5 height 5
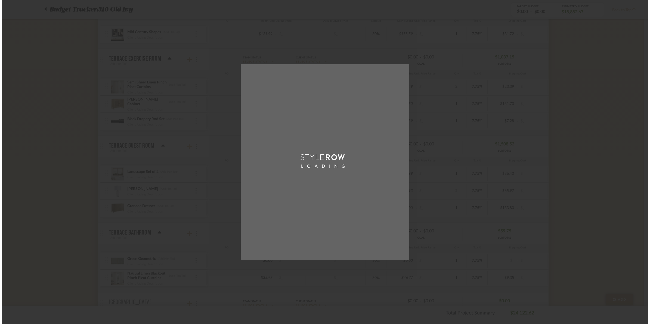
scroll to position [0, 0]
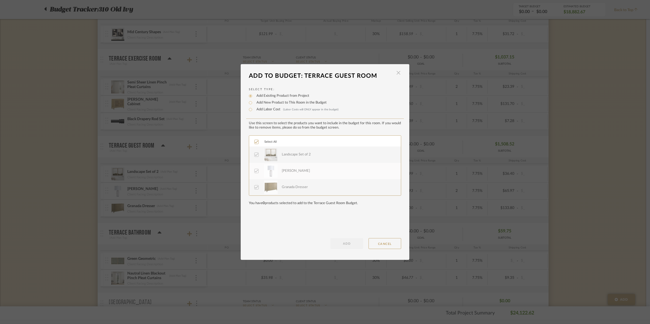
click at [395, 73] on span "button" at bounding box center [398, 72] width 11 height 11
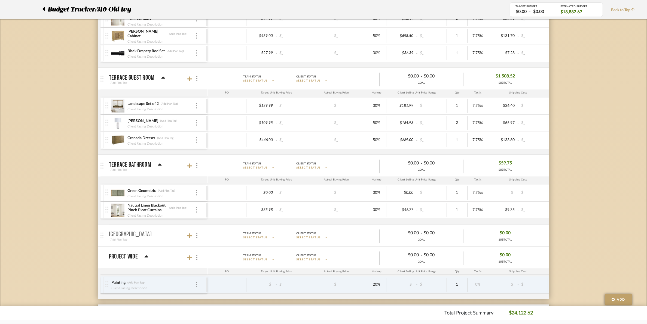
scroll to position [1769, 0]
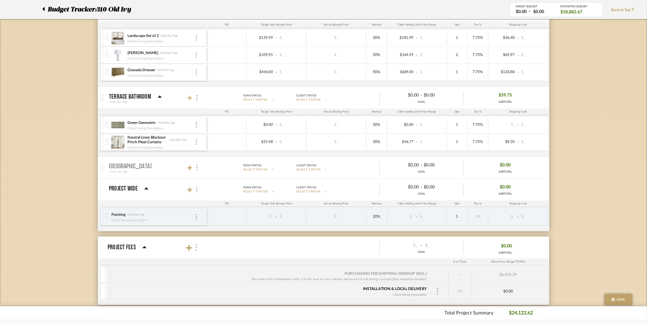
click at [188, 101] on icon at bounding box center [189, 97] width 5 height 5
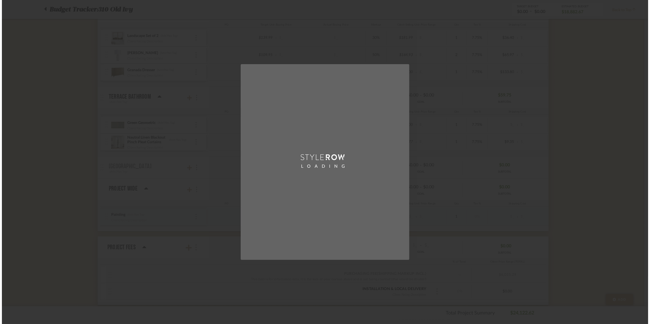
scroll to position [0, 0]
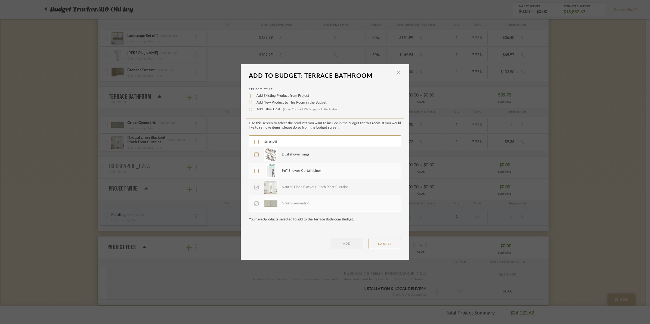
click at [255, 141] on icon at bounding box center [257, 142] width 4 height 3
click at [352, 244] on button "ADD" at bounding box center [347, 243] width 33 height 11
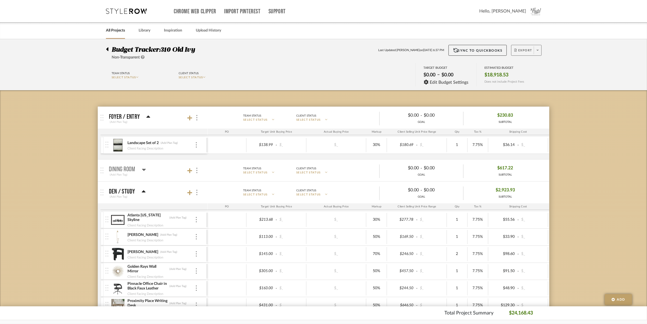
click at [516, 50] on span "Export" at bounding box center [523, 52] width 18 height 8
click at [521, 67] on span "Export PDF" at bounding box center [535, 65] width 41 height 5
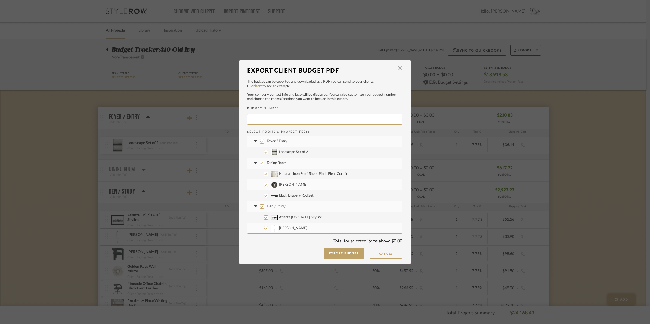
type input "OLDIVY-002"
click at [334, 251] on button "Export Budget" at bounding box center [344, 253] width 41 height 11
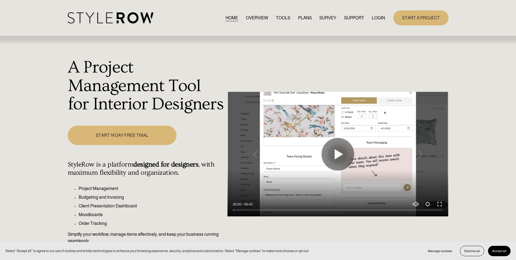
click at [378, 17] on link "LOGIN" at bounding box center [378, 17] width 13 height 7
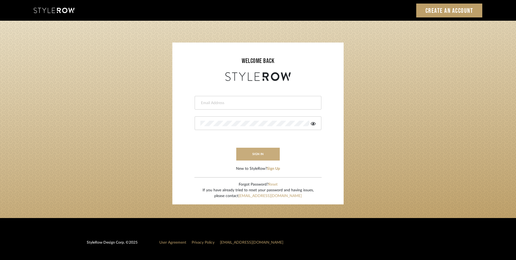
type input "[PERSON_NAME][EMAIL_ADDRESS][DOMAIN_NAME]"
click at [264, 151] on button "sign in" at bounding box center [258, 153] width 44 height 13
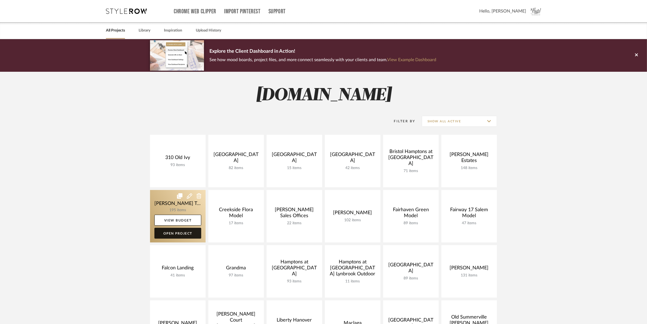
click at [179, 229] on link "Open Project" at bounding box center [177, 233] width 47 height 11
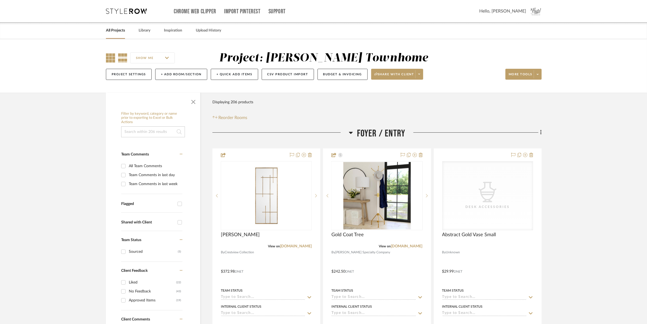
click at [109, 60] on icon at bounding box center [110, 57] width 9 height 9
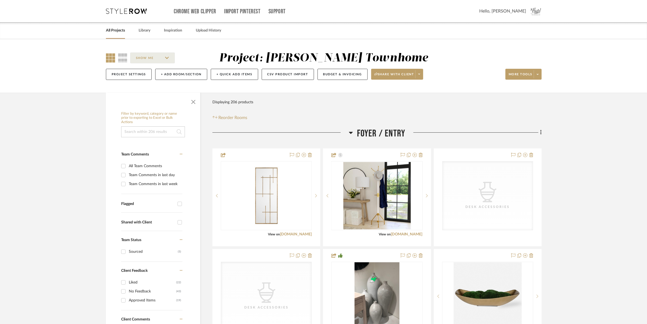
click at [108, 57] on icon at bounding box center [110, 57] width 9 height 9
click at [117, 30] on link "All Projects" at bounding box center [115, 30] width 19 height 7
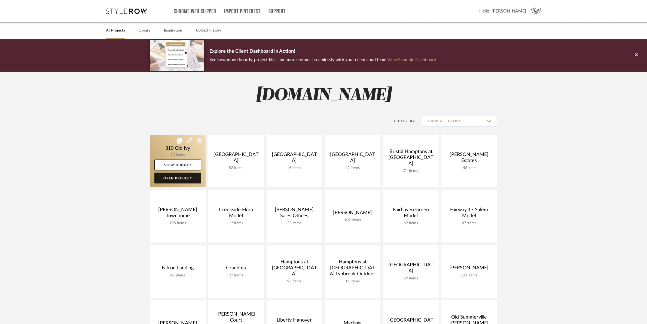
click at [176, 176] on link "Open Project" at bounding box center [177, 178] width 47 height 11
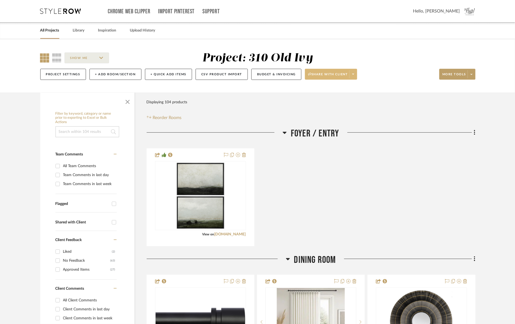
click at [319, 77] on span "Share with client" at bounding box center [328, 76] width 40 height 8
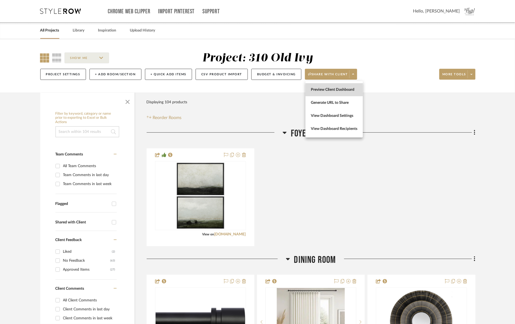
click at [323, 87] on button "Preview Client Dashboard" at bounding box center [334, 89] width 57 height 13
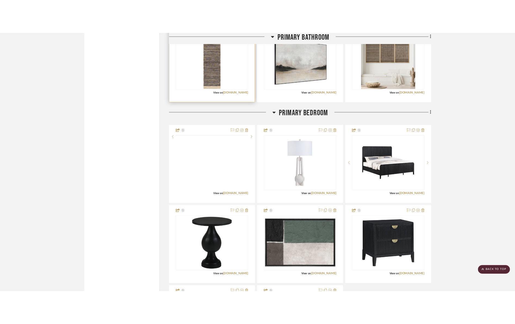
scroll to position [1292, 0]
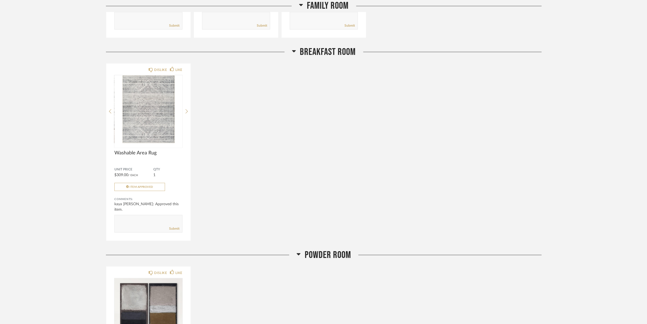
scroll to position [782, 0]
